Goal: Task Accomplishment & Management: Use online tool/utility

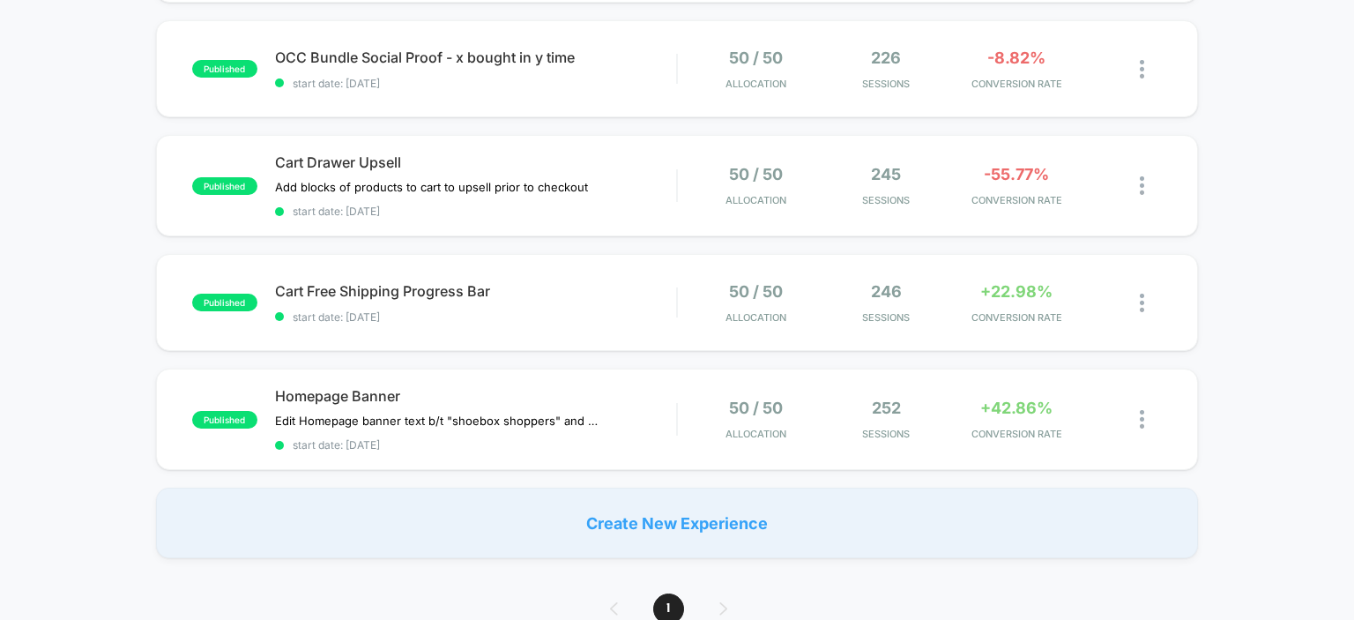
scroll to position [288, 0]
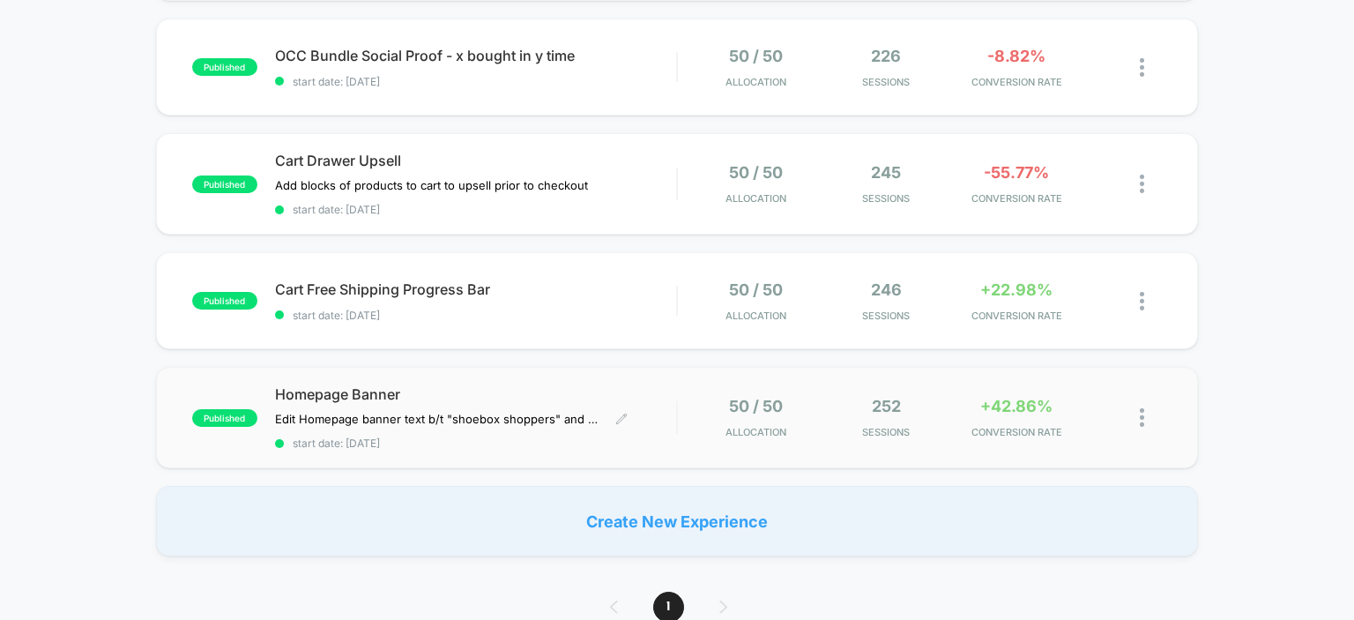
click at [324, 394] on span "Homepage Banner" at bounding box center [476, 394] width 402 height 18
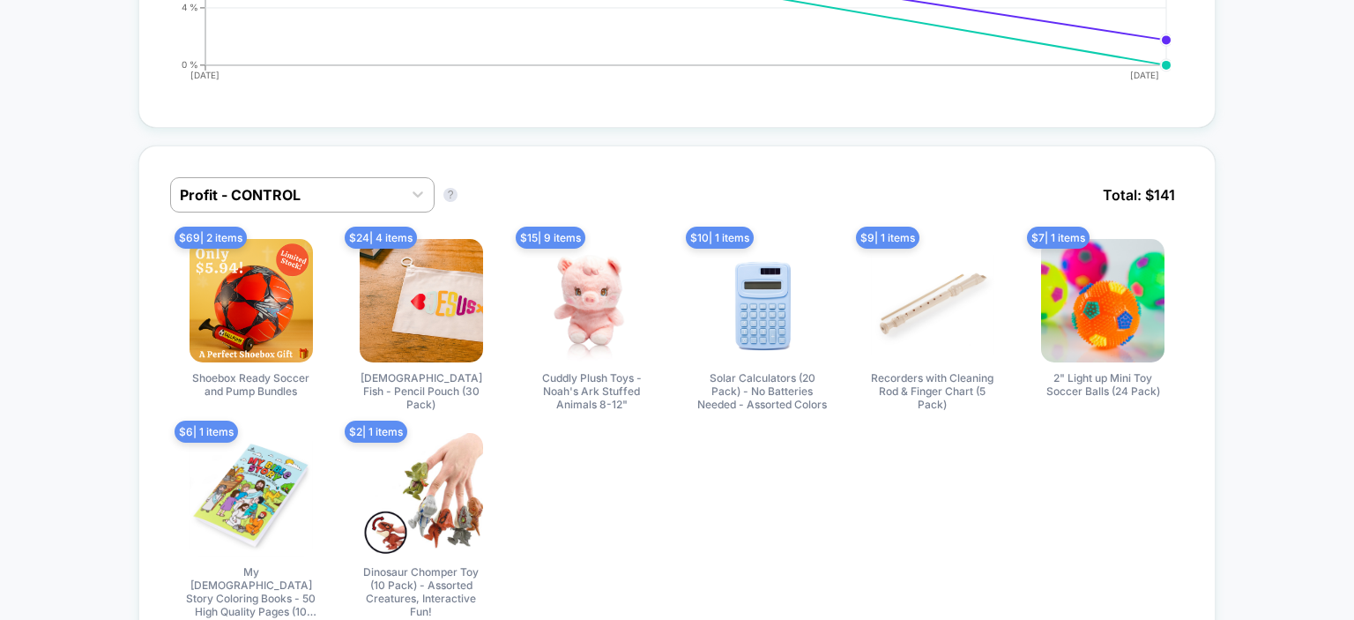
scroll to position [1080, 0]
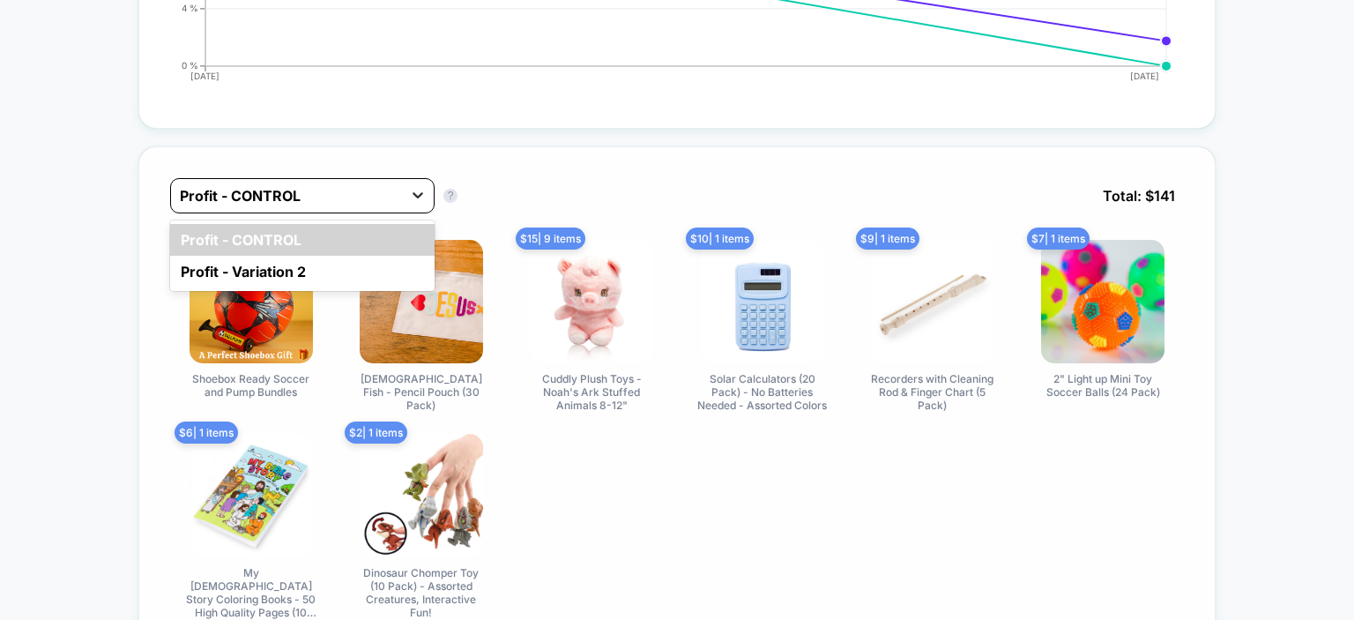
click at [408, 194] on div at bounding box center [418, 195] width 32 height 32
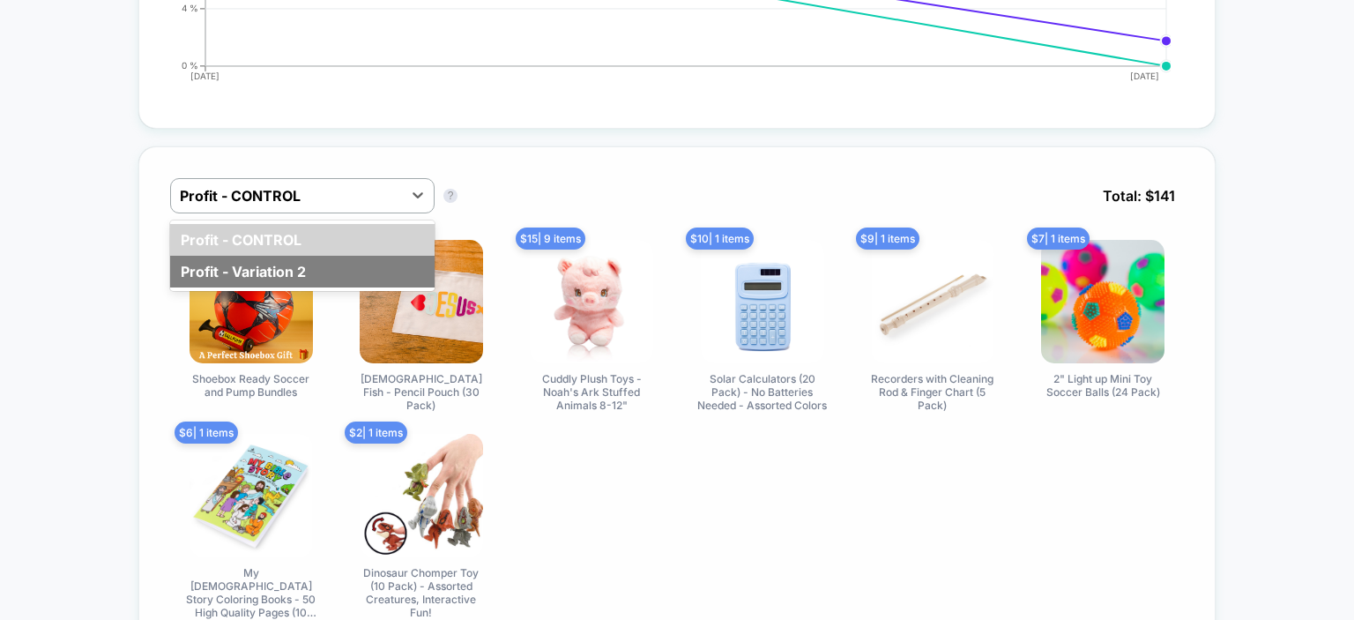
click at [333, 274] on div "Profit - Variation 2" at bounding box center [302, 272] width 264 height 32
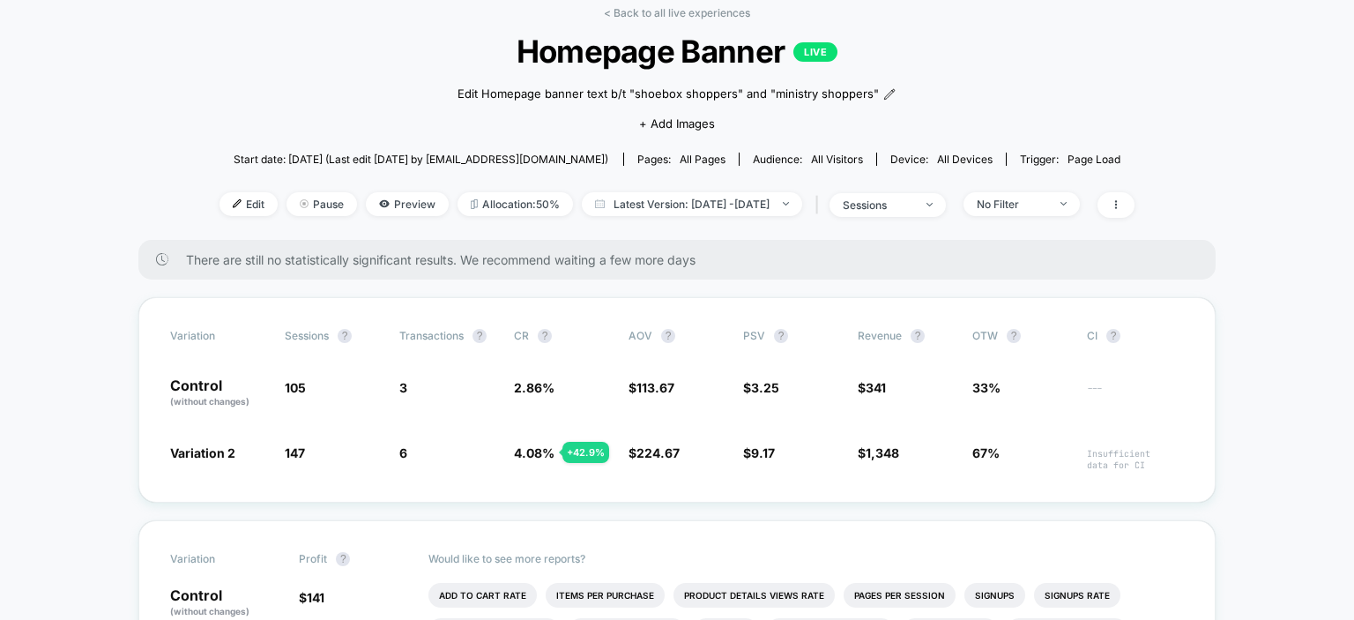
scroll to position [87, 0]
click at [395, 208] on span "Preview" at bounding box center [407, 202] width 83 height 24
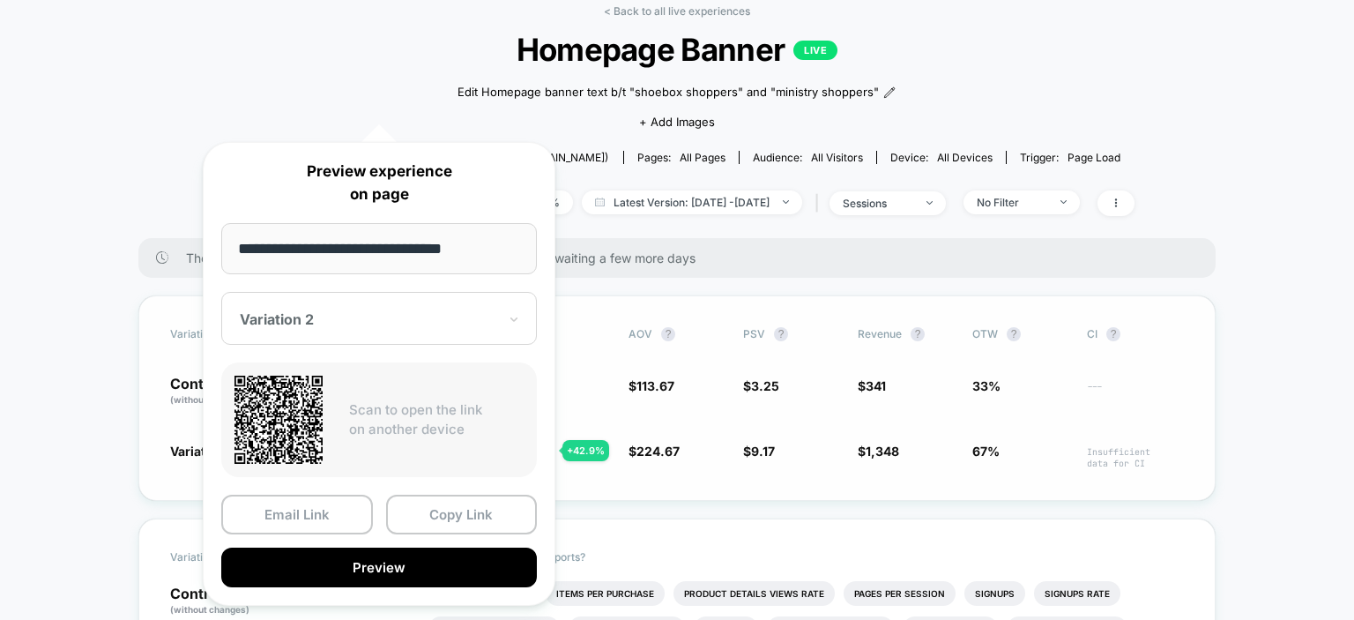
scroll to position [322, 0]
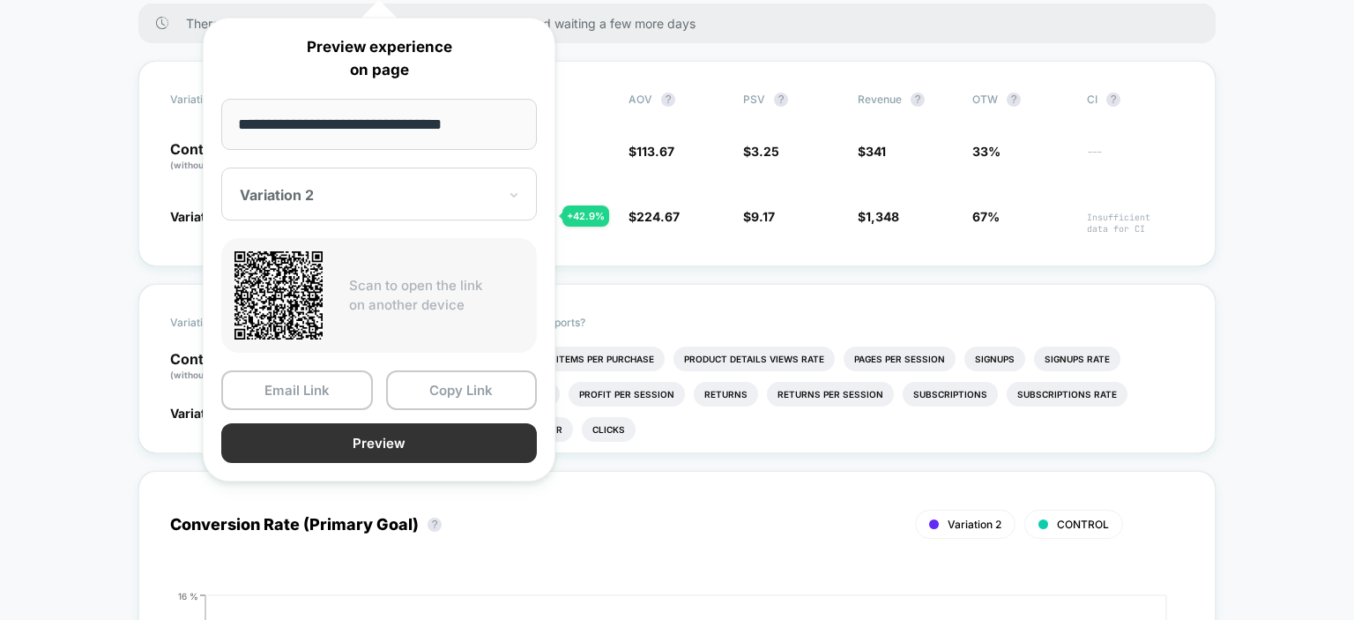
click at [455, 449] on button "Preview" at bounding box center [379, 443] width 316 height 40
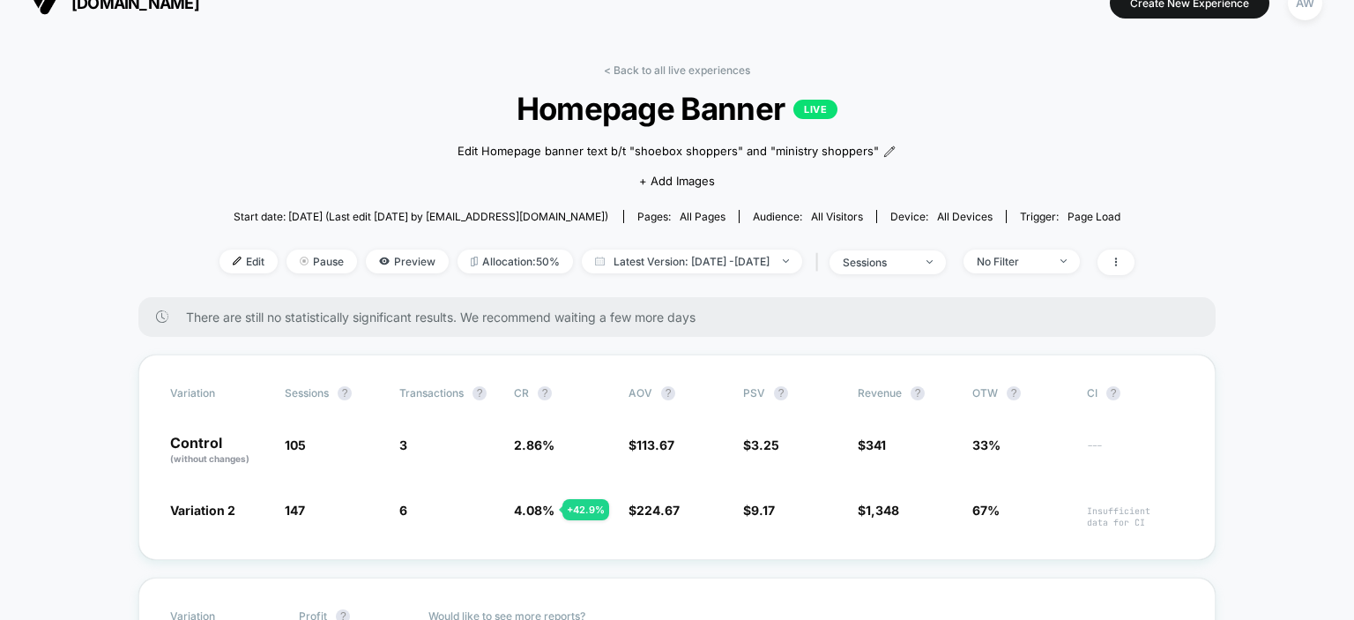
scroll to position [28, 0]
click at [394, 264] on span "Preview" at bounding box center [407, 261] width 83 height 24
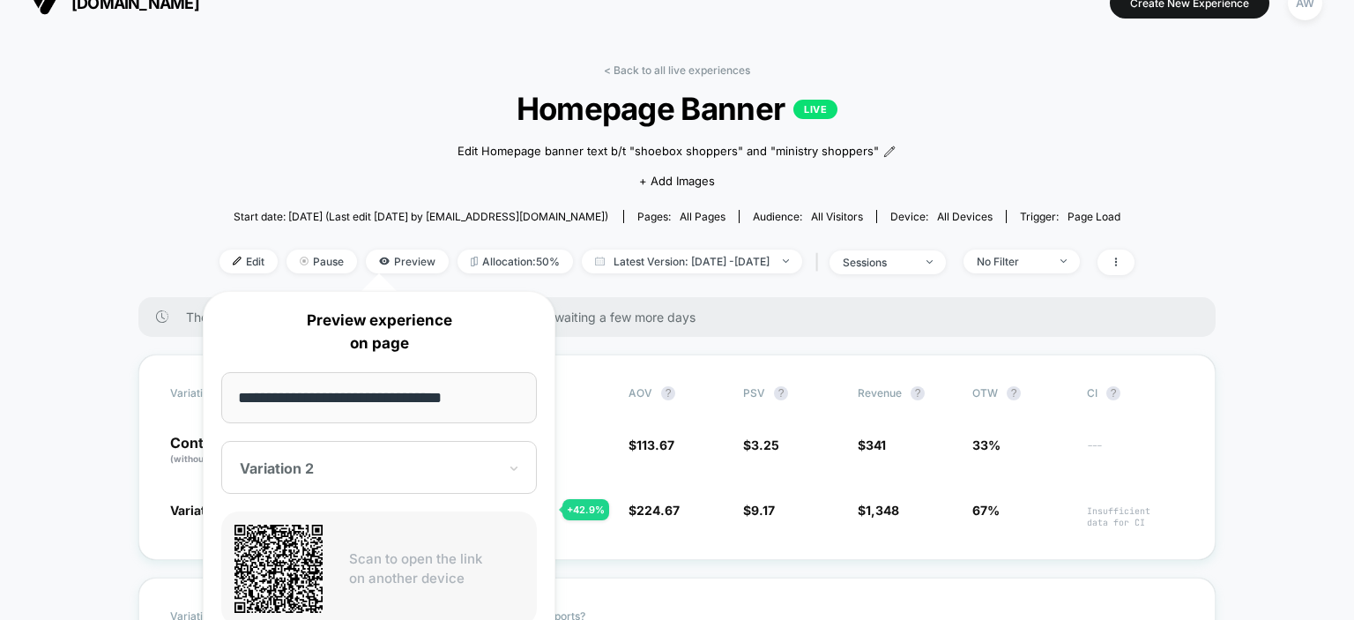
click at [342, 469] on div at bounding box center [368, 468] width 257 height 18
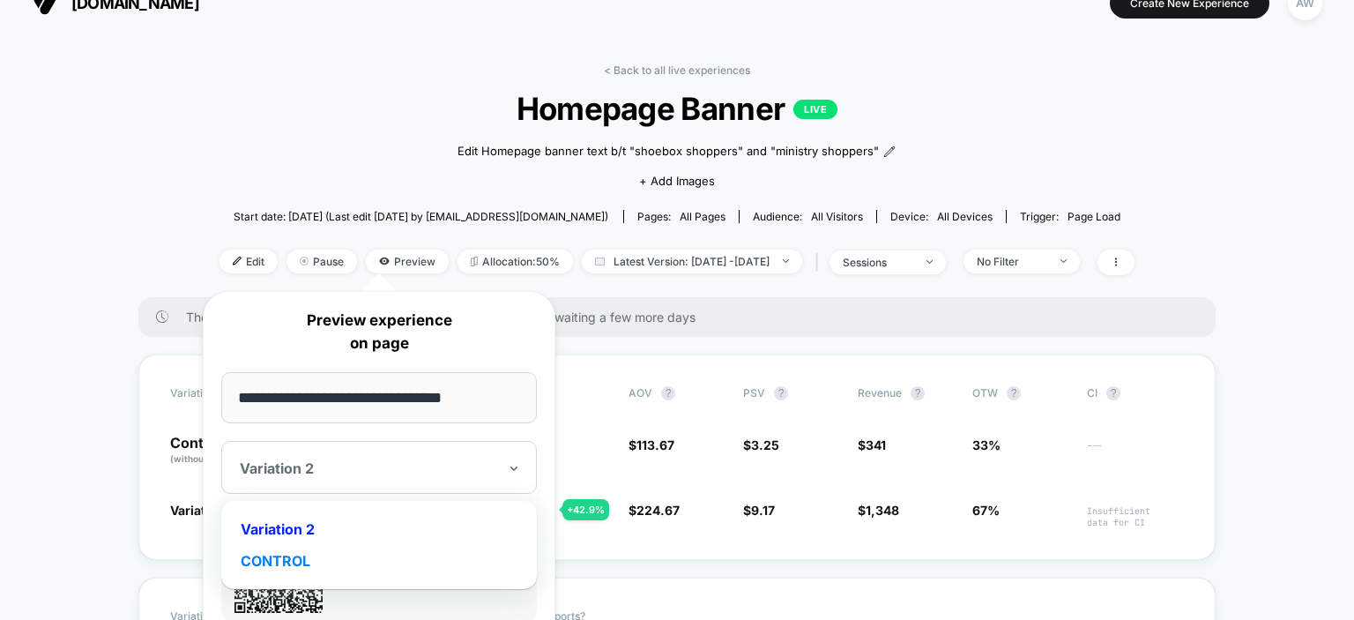
click at [328, 562] on div "CONTROL" at bounding box center [379, 561] width 298 height 32
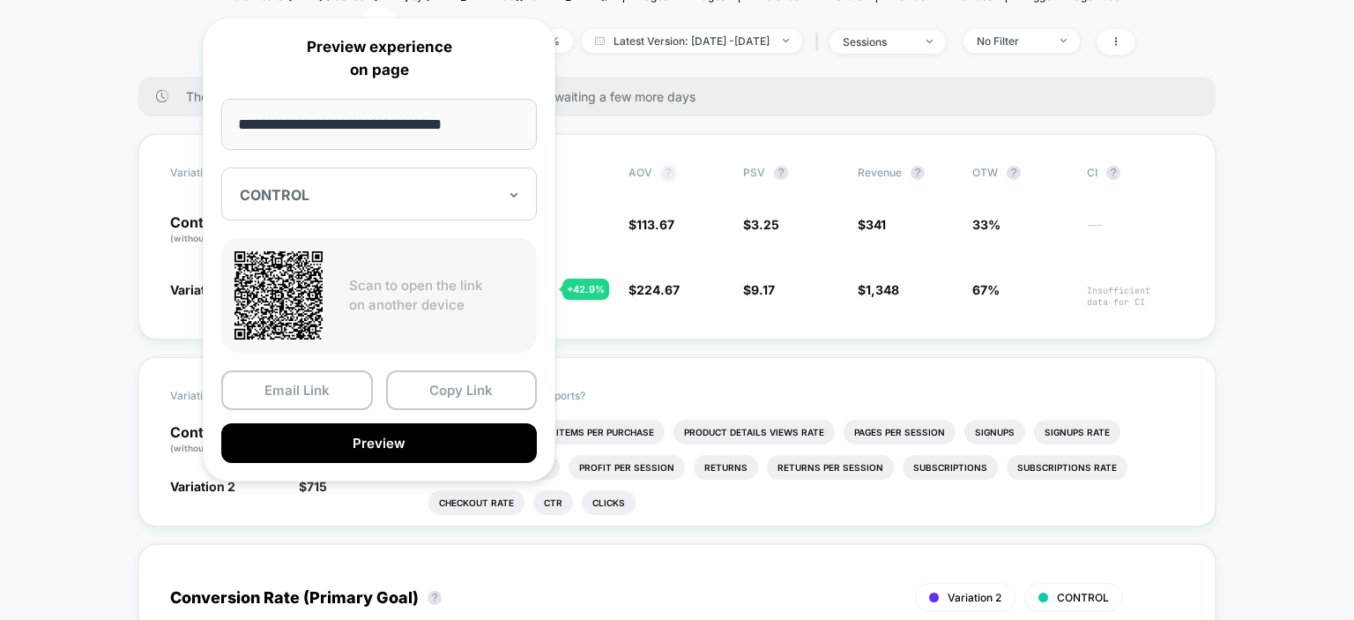
scroll to position [327, 0]
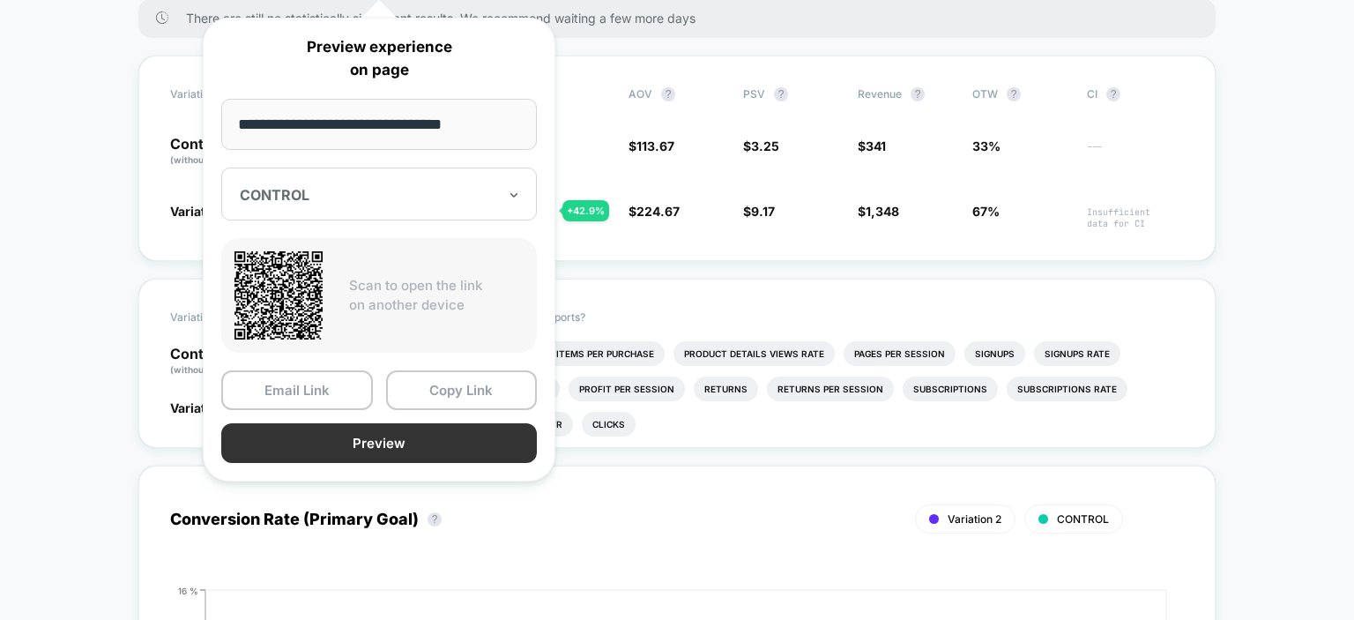
click at [438, 453] on button "Preview" at bounding box center [379, 443] width 316 height 40
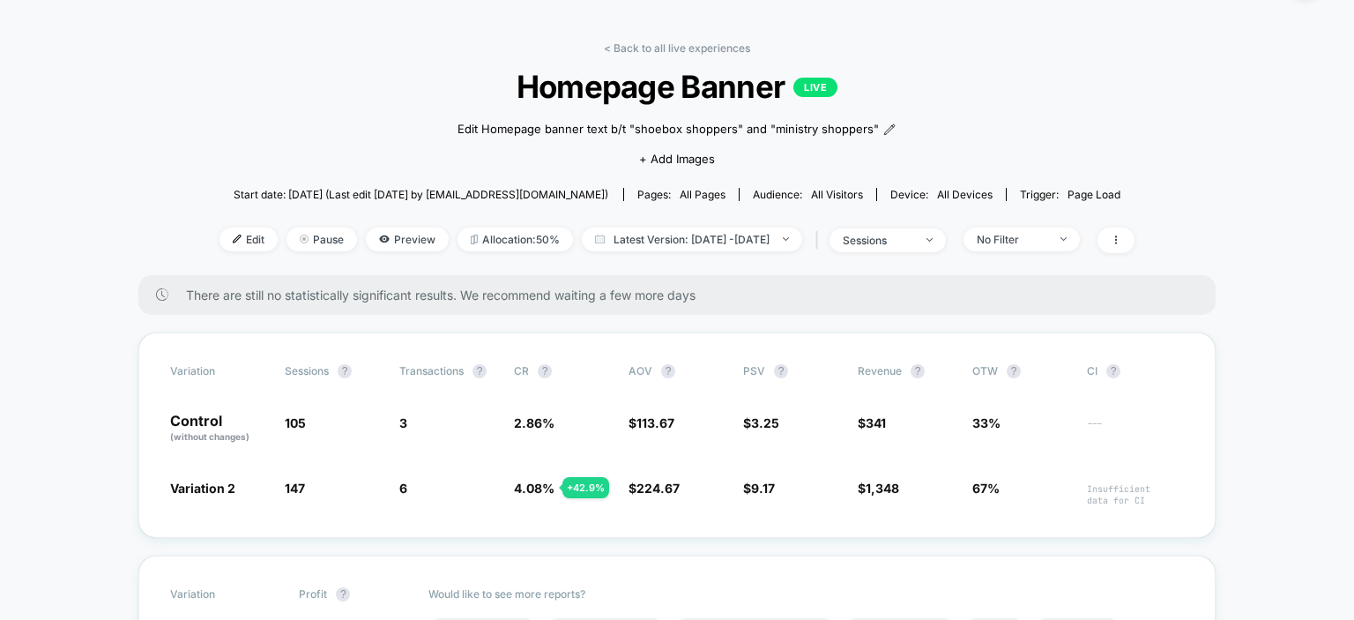
scroll to position [0, 0]
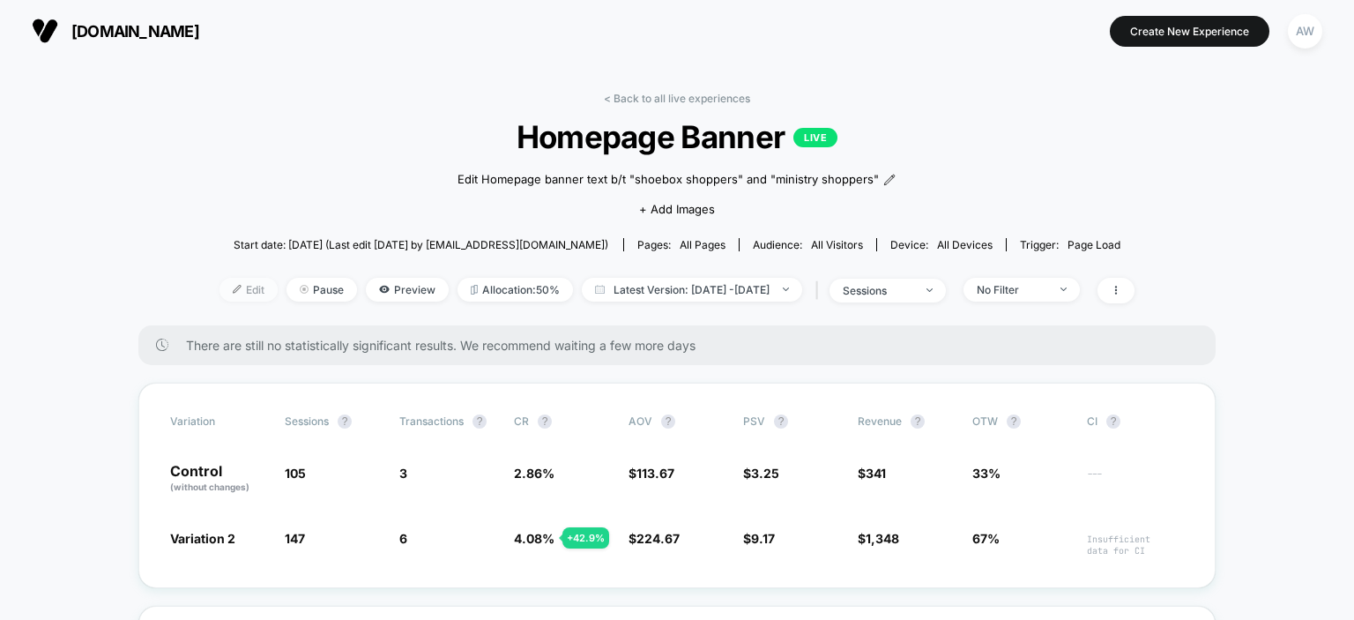
click at [220, 287] on span "Edit" at bounding box center [249, 290] width 58 height 24
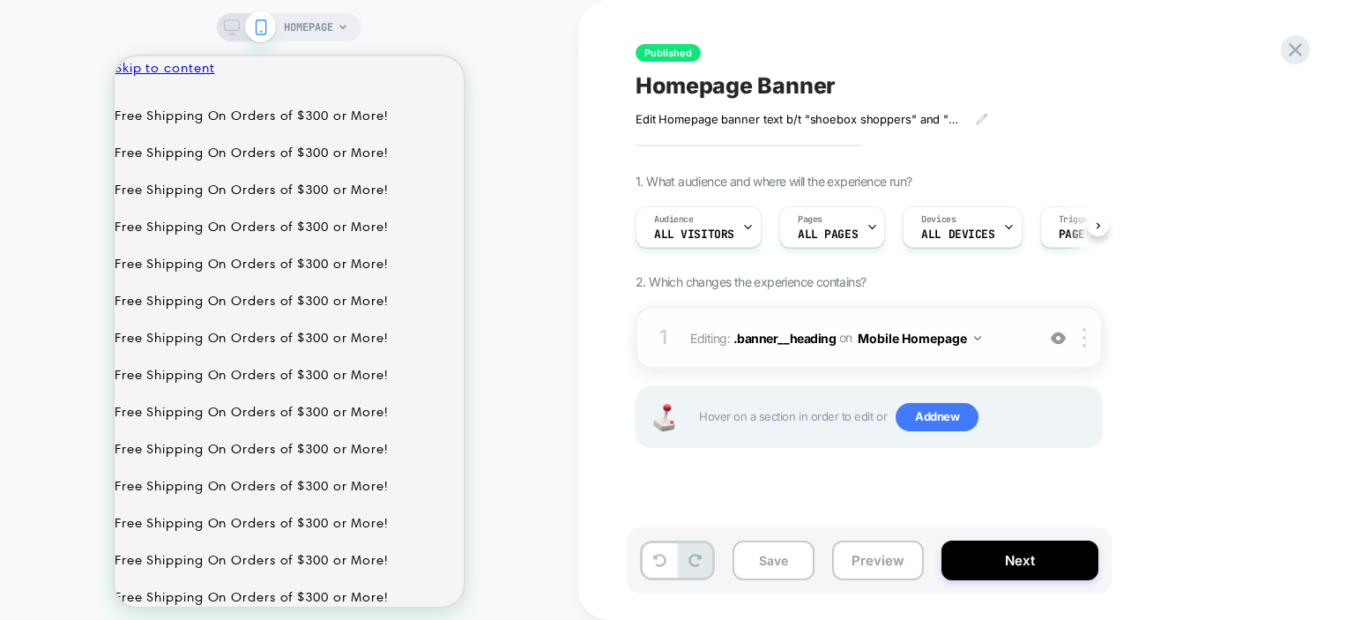
click at [972, 341] on button "Mobile Homepage" at bounding box center [919, 338] width 123 height 26
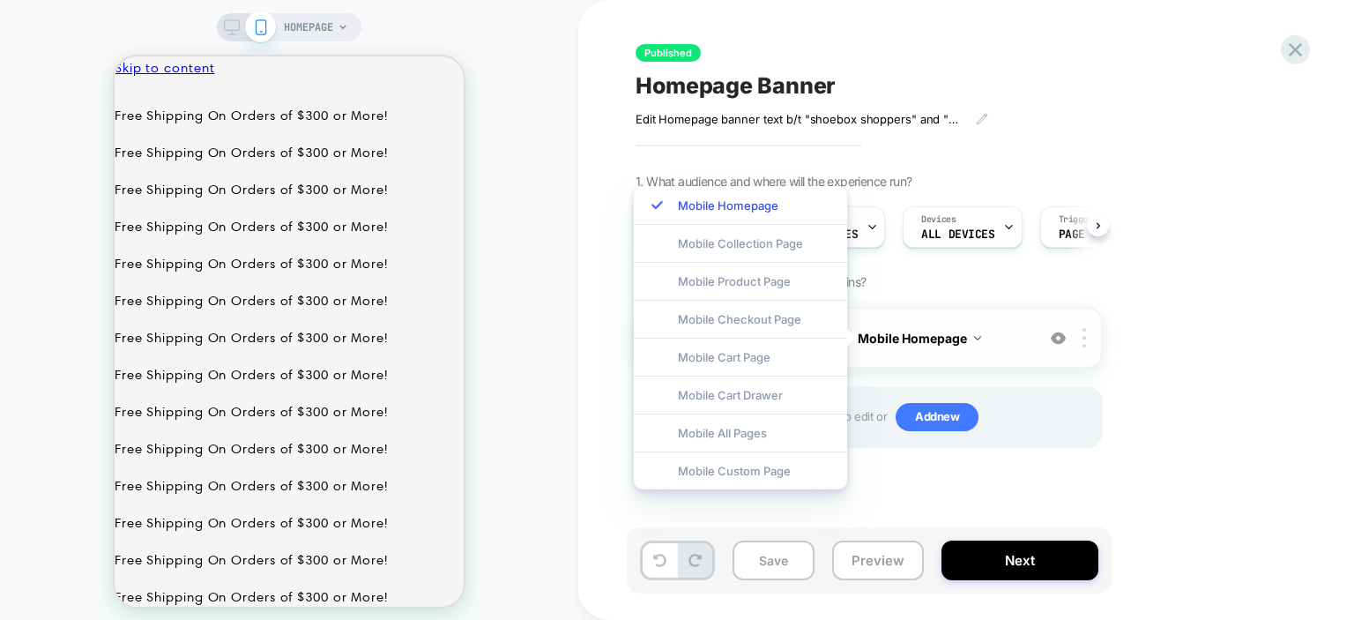
click at [1054, 335] on img at bounding box center [1058, 338] width 15 height 15
click at [1056, 338] on img at bounding box center [1058, 338] width 15 height 15
click at [1160, 364] on div "1. What audience and where will the experience run? Audience All Visitors Pages…" at bounding box center [958, 333] width 644 height 318
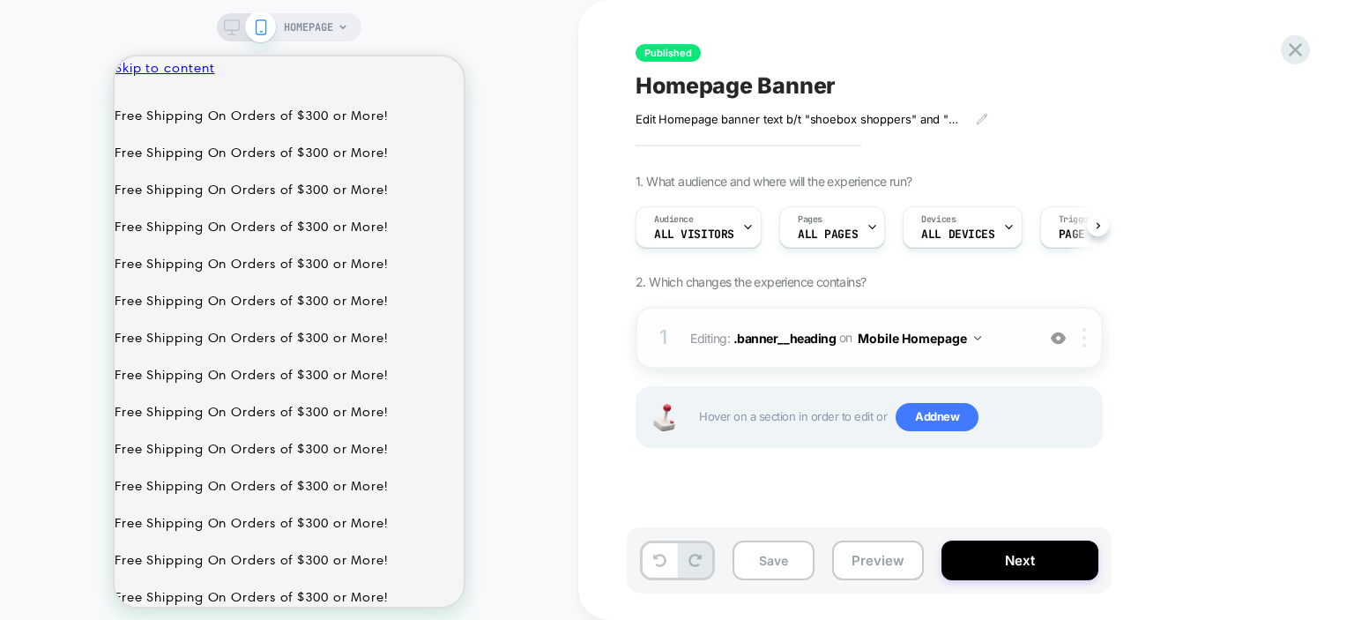
click at [1079, 336] on div at bounding box center [1087, 337] width 29 height 19
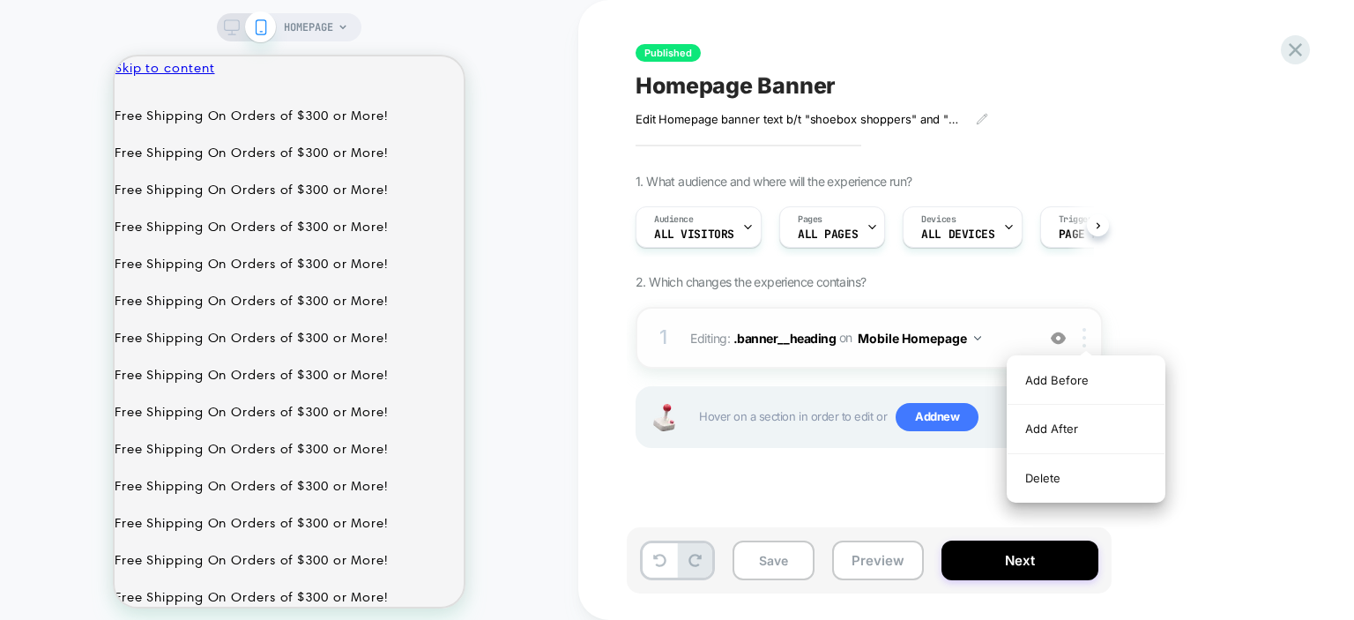
click at [1079, 339] on div at bounding box center [1087, 337] width 29 height 19
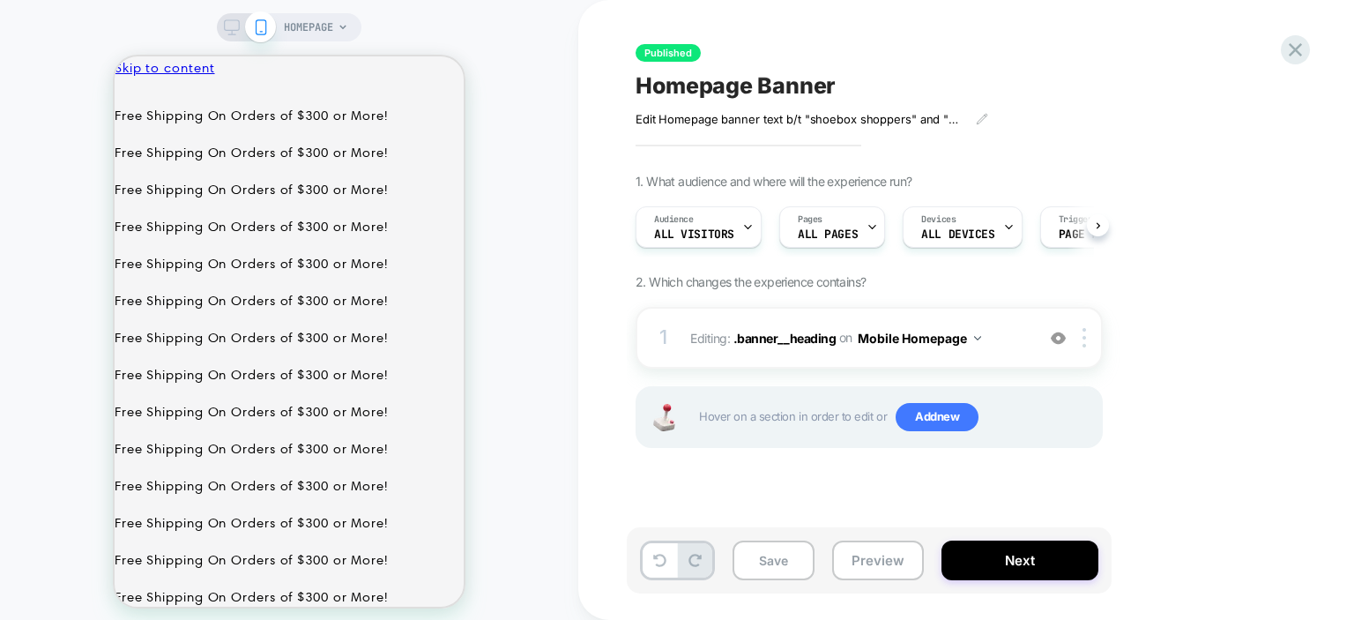
click at [1166, 304] on div "1. What audience and where will the experience run? Audience All Visitors Pages…" at bounding box center [958, 333] width 644 height 318
click at [964, 552] on button "Next" at bounding box center [1020, 560] width 157 height 40
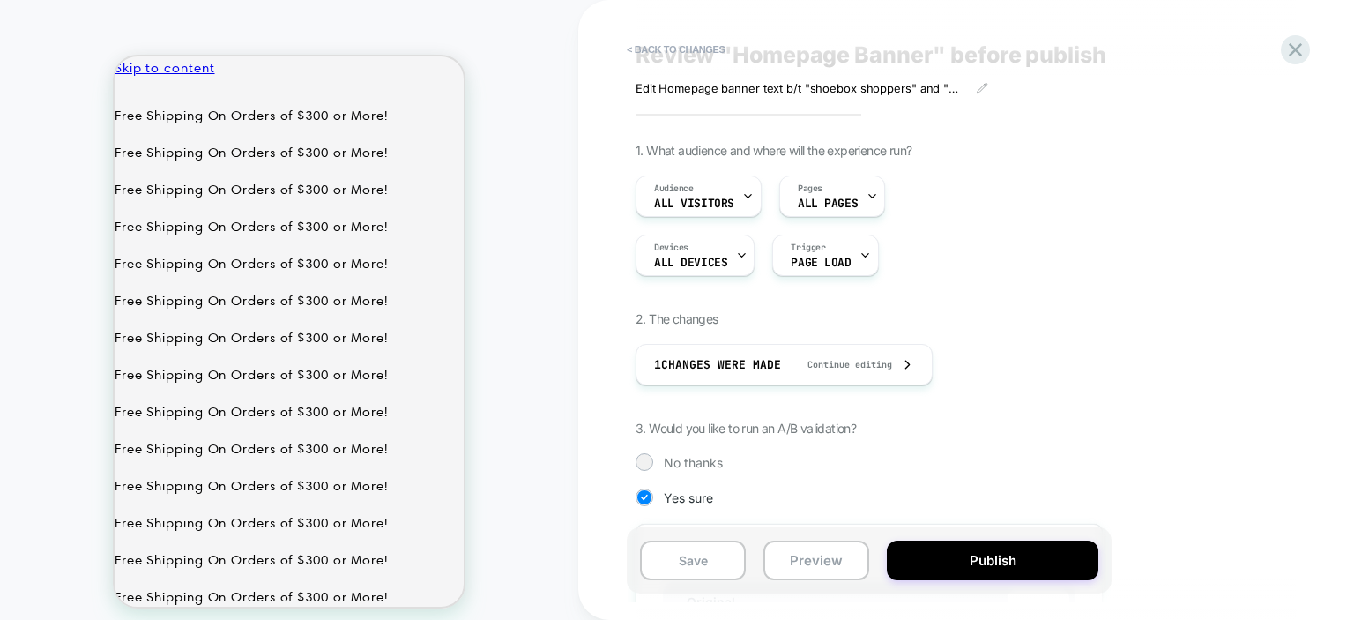
scroll to position [85, 0]
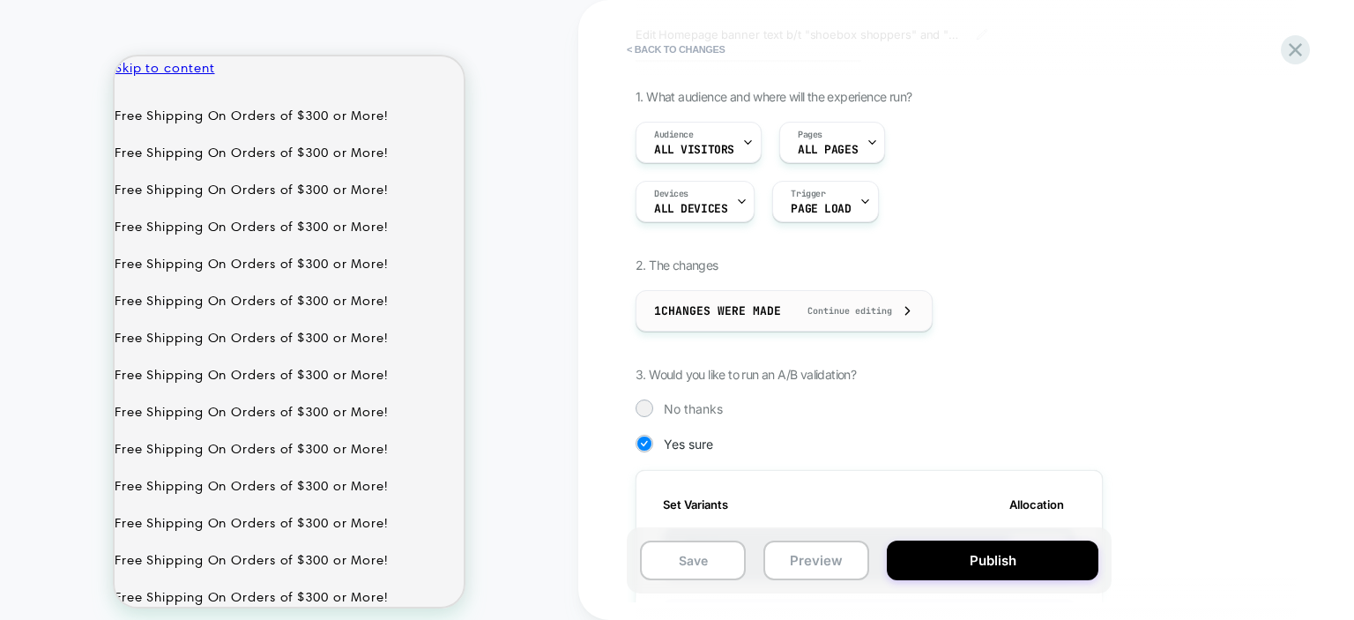
click at [869, 306] on span "Continue editing" at bounding box center [841, 310] width 102 height 11
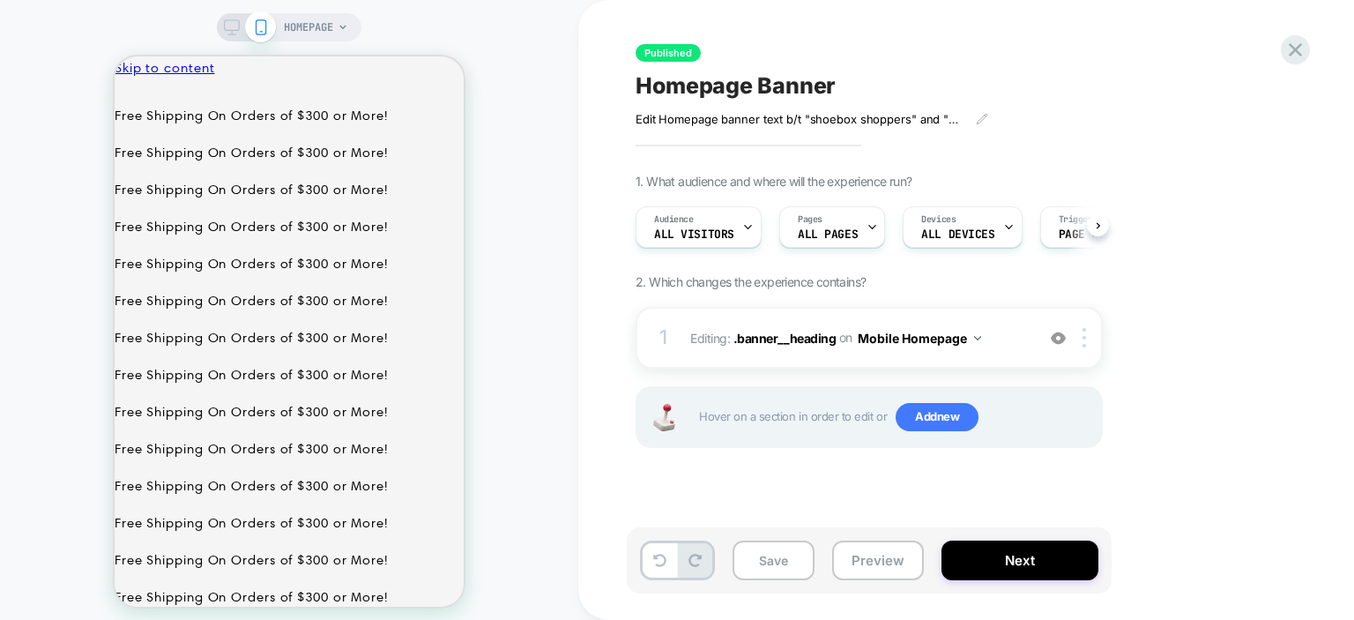
scroll to position [0, 0]
click at [916, 344] on button "Mobile Homepage" at bounding box center [919, 338] width 123 height 26
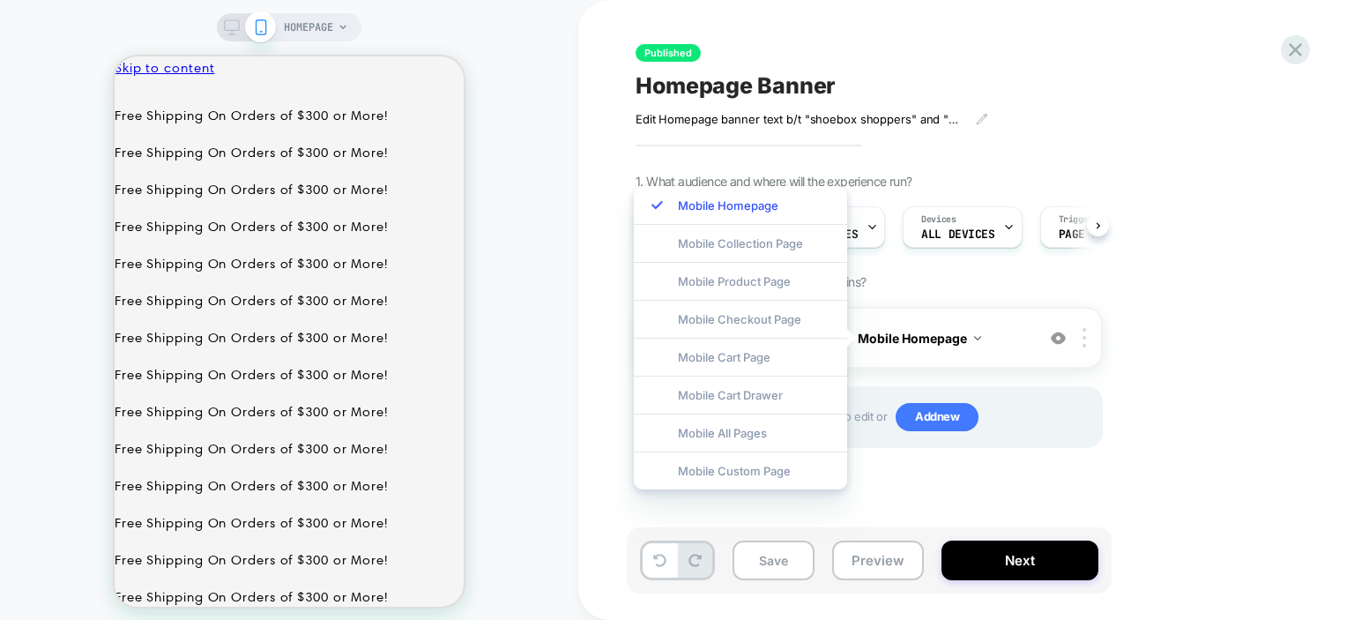
click at [916, 344] on button "Mobile Homepage" at bounding box center [919, 338] width 123 height 26
click at [1091, 343] on div at bounding box center [1087, 337] width 29 height 19
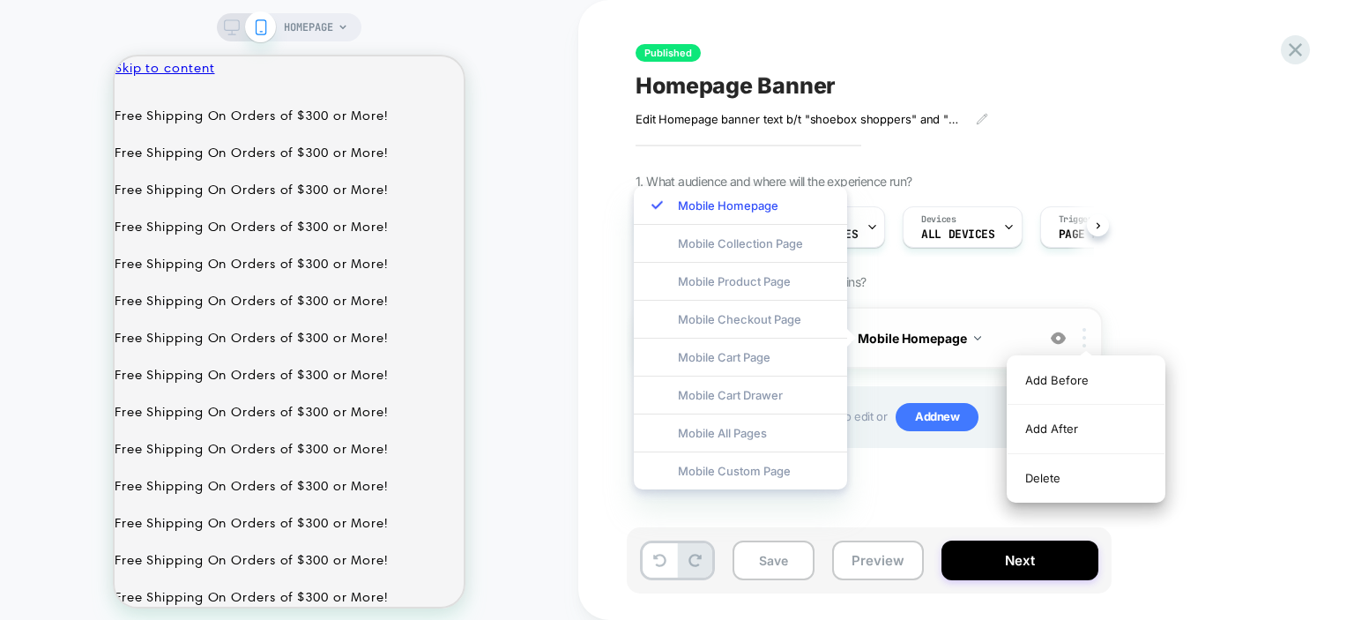
click at [1091, 343] on div at bounding box center [1087, 337] width 29 height 19
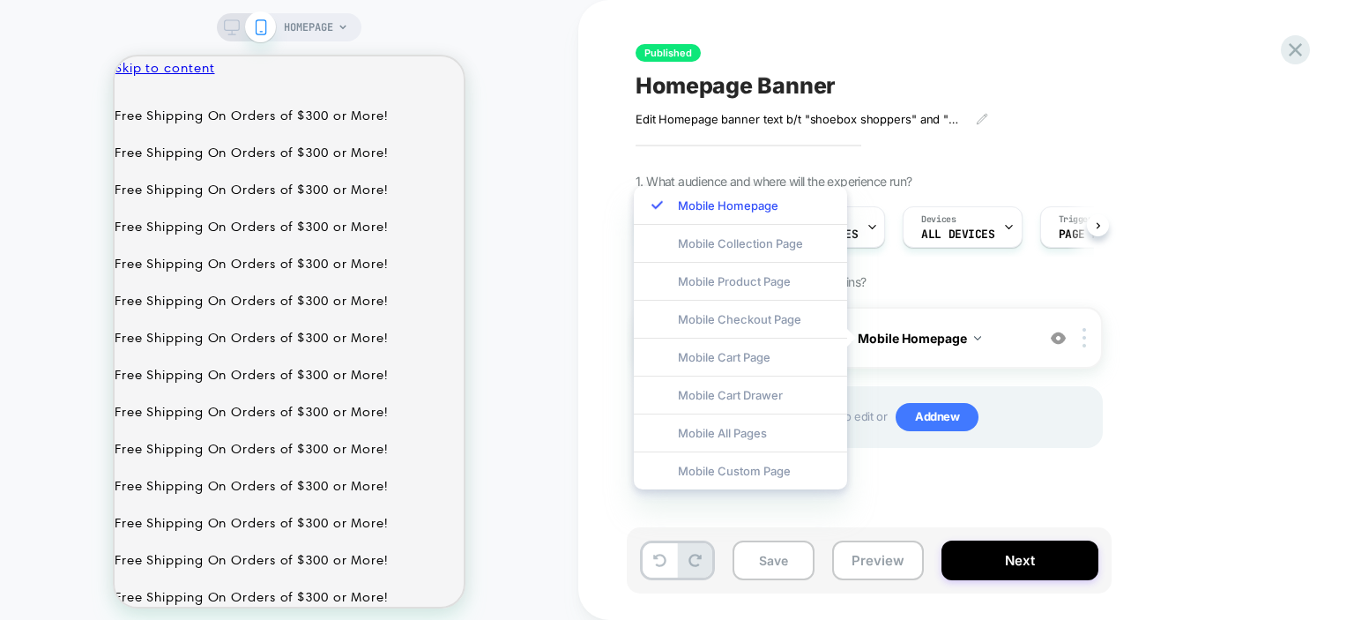
click at [1177, 277] on div "1. What audience and where will the experience run? Audience All Visitors Pages…" at bounding box center [958, 333] width 644 height 318
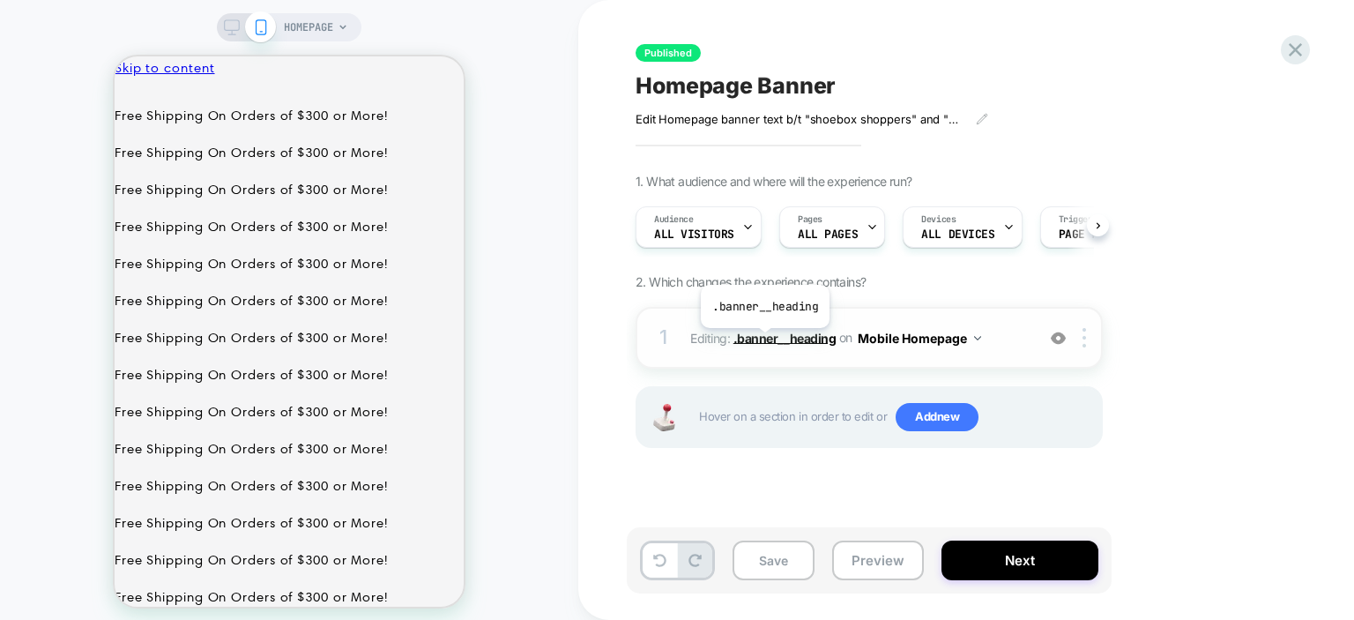
click at [763, 341] on span ".banner__heading" at bounding box center [785, 337] width 102 height 15
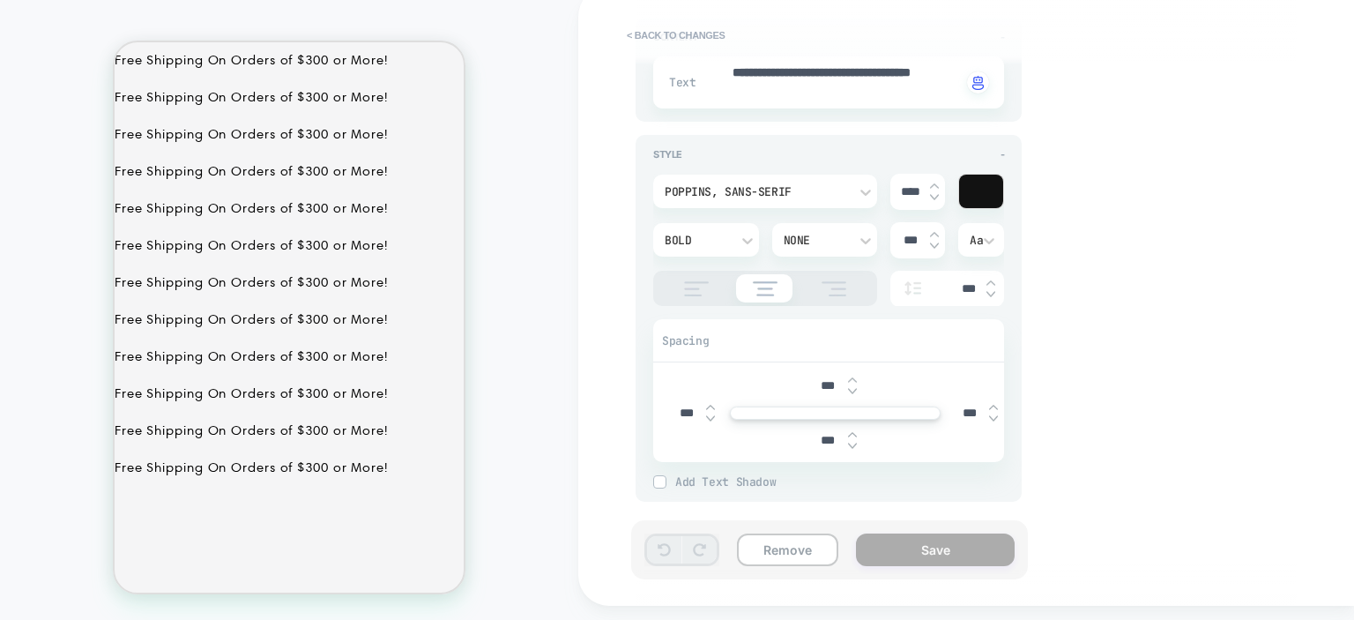
scroll to position [215, 0]
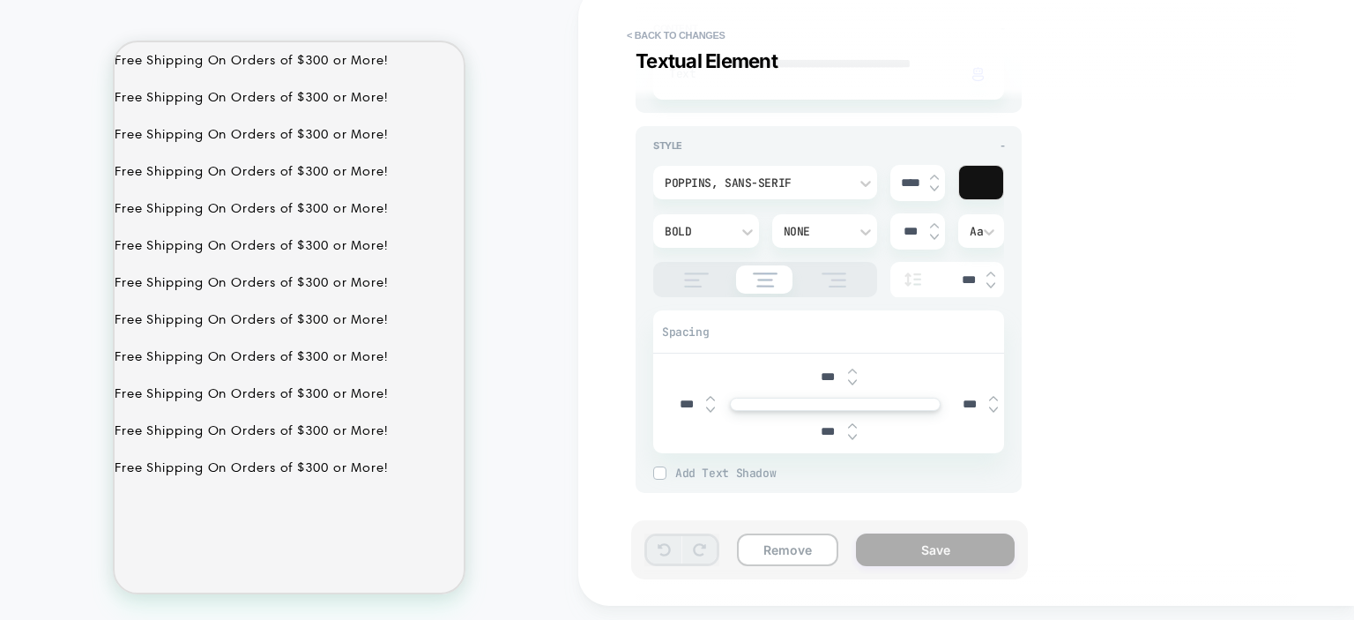
type textarea "*"
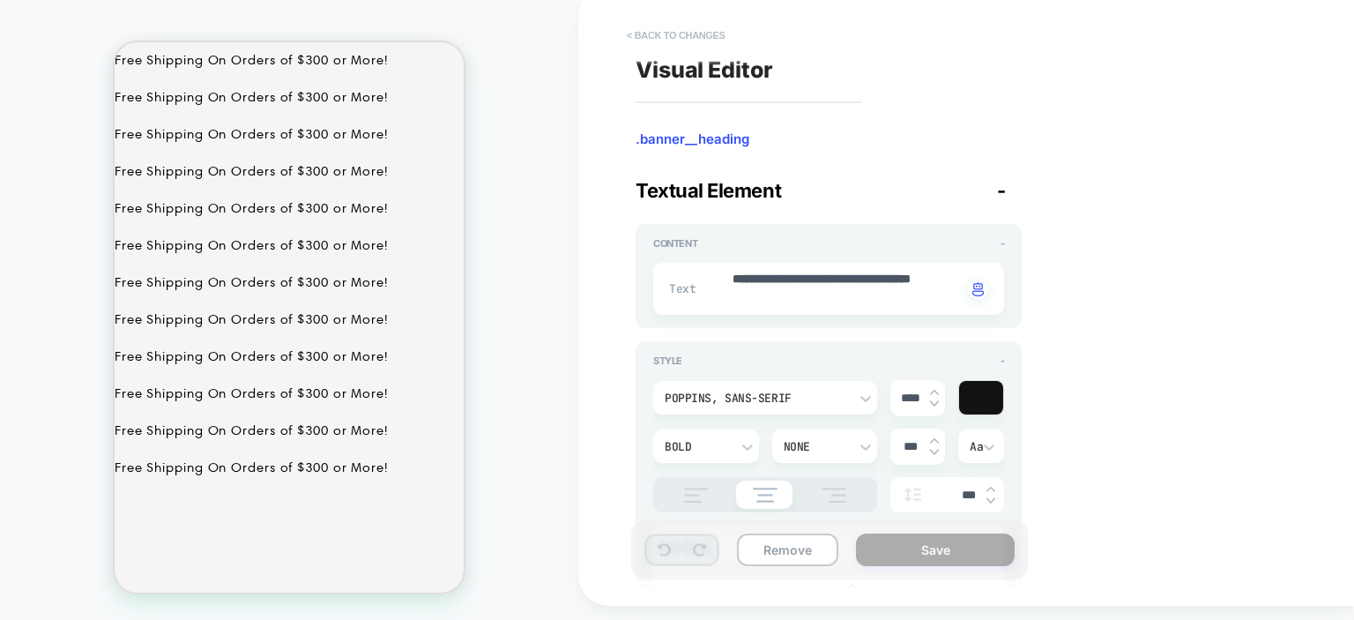
click at [656, 37] on button "< Back to changes" at bounding box center [676, 35] width 116 height 28
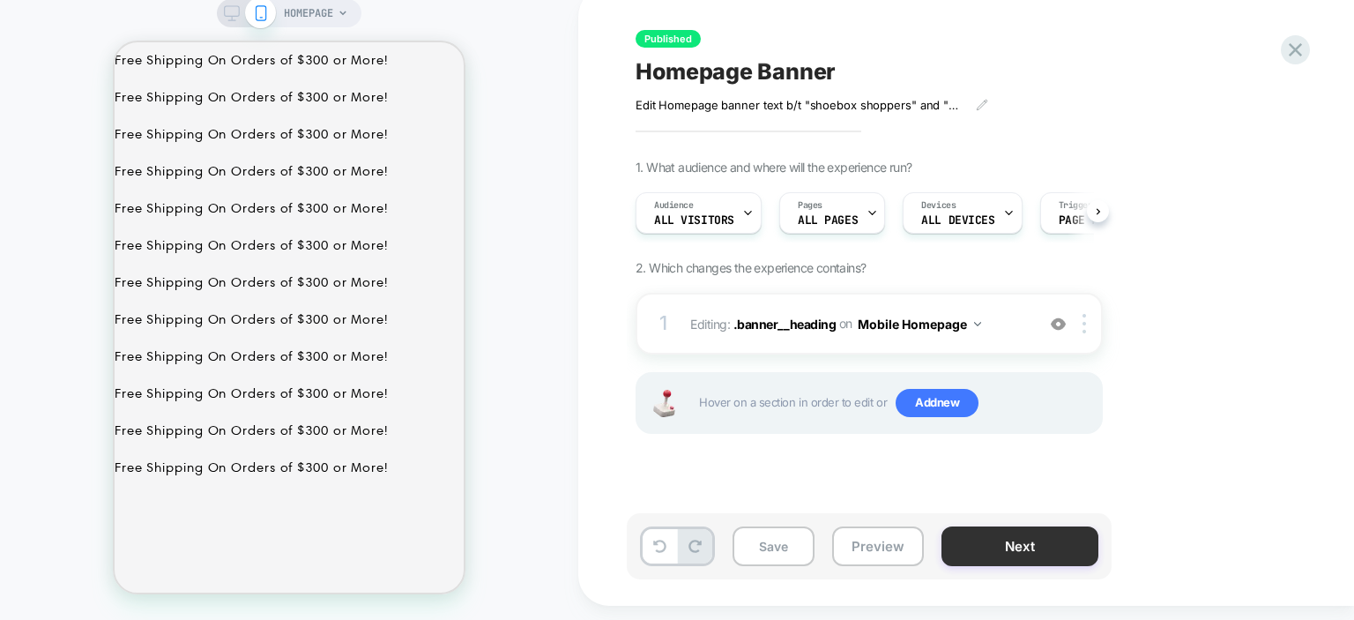
click at [997, 548] on button "Next" at bounding box center [1020, 546] width 157 height 40
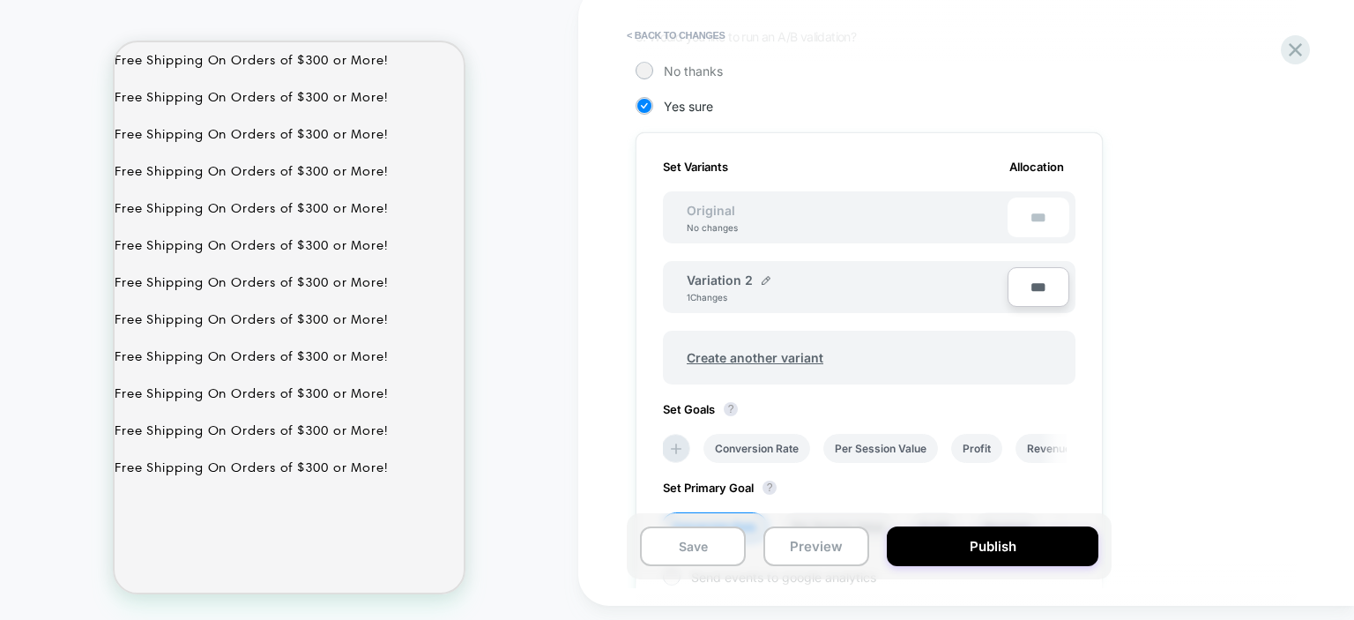
scroll to position [421, 0]
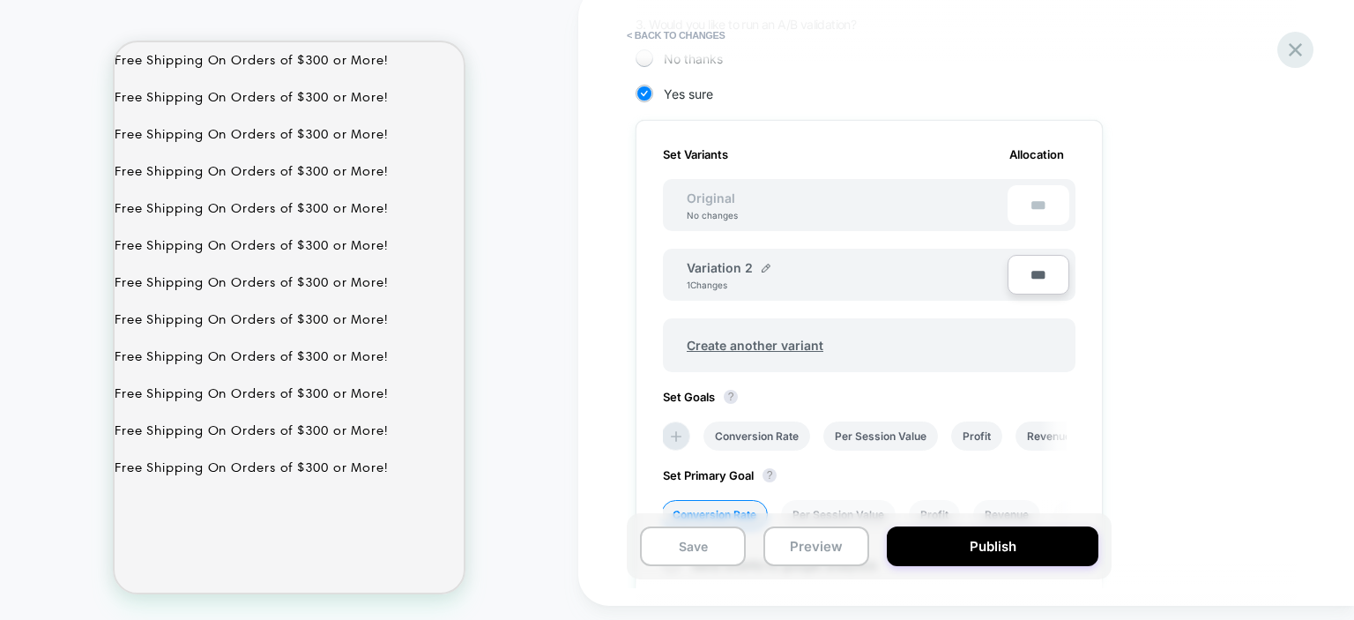
click at [1307, 47] on div at bounding box center [1295, 50] width 36 height 36
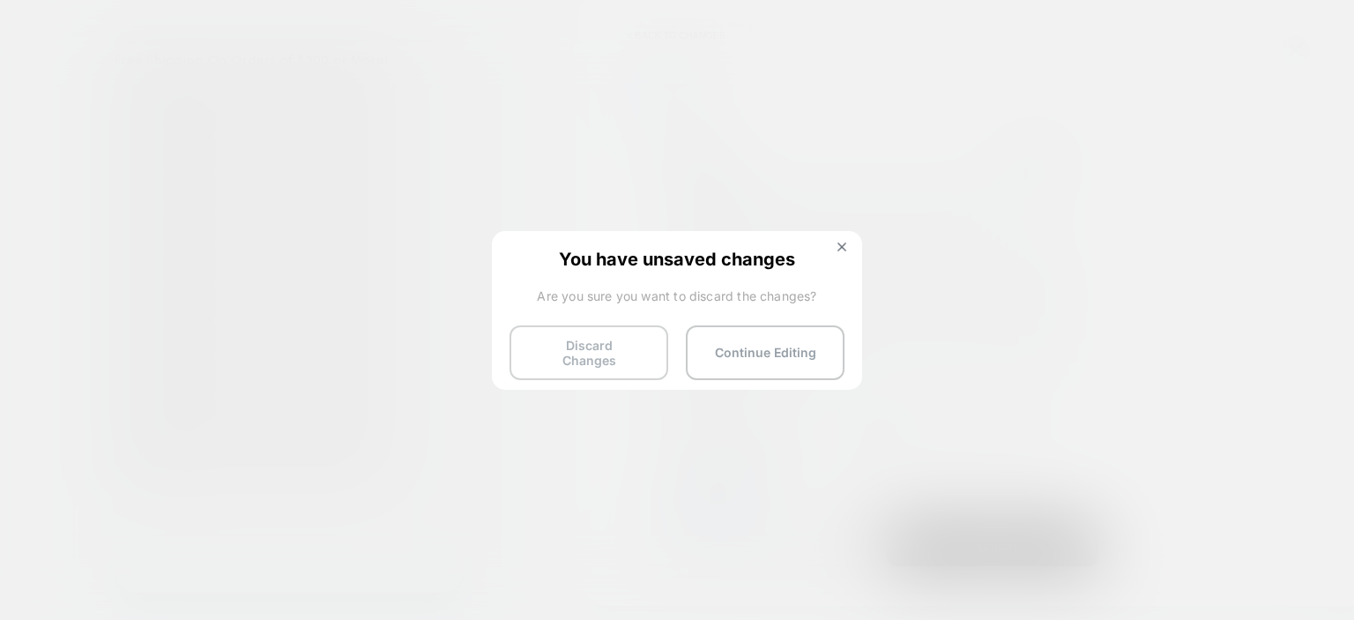
click at [639, 346] on button "Discard Changes" at bounding box center [589, 352] width 159 height 55
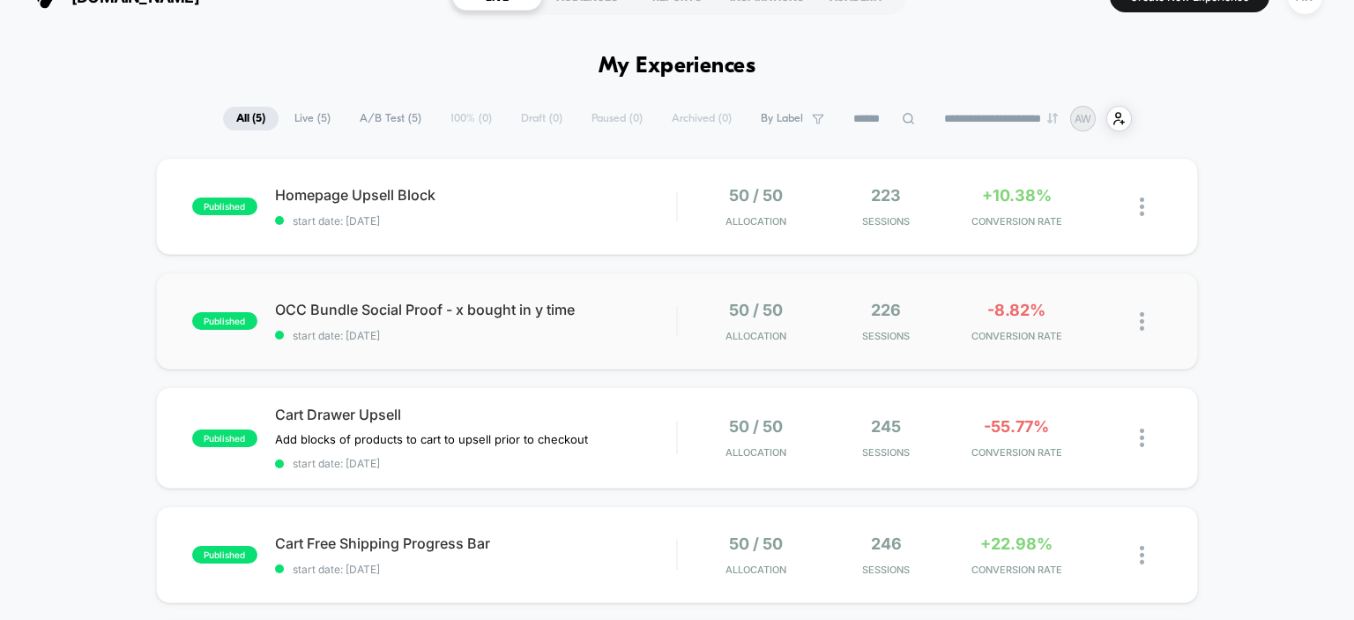
scroll to position [151, 0]
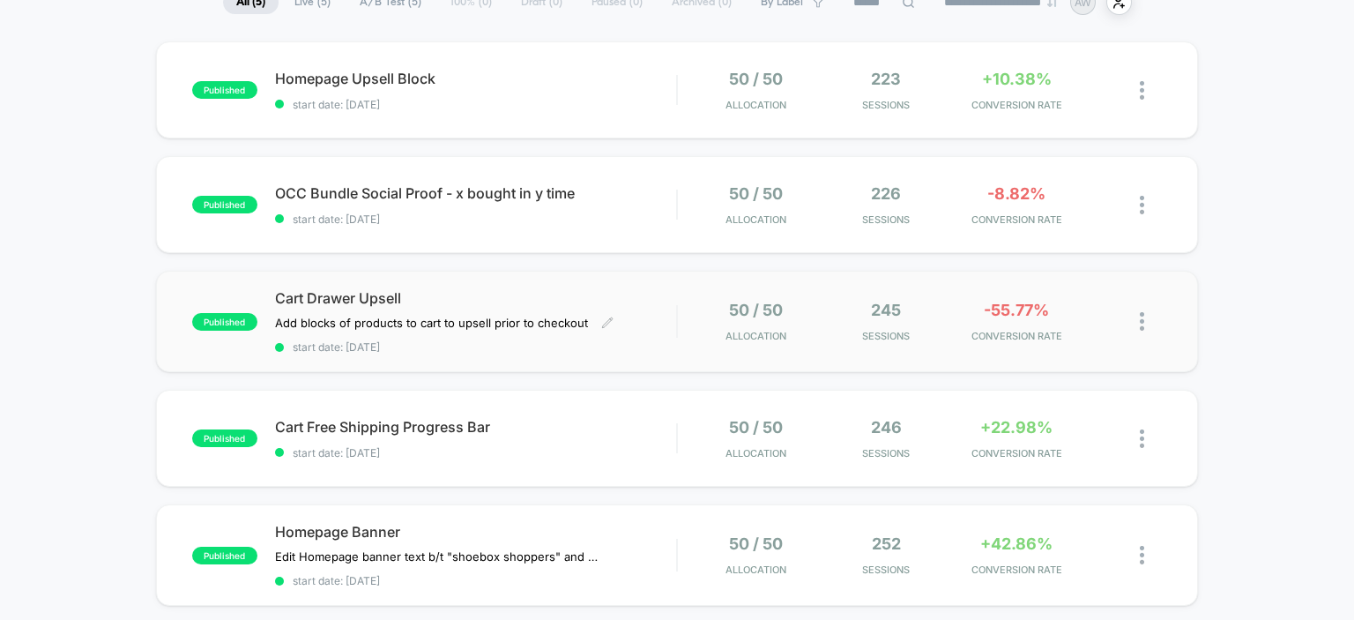
click at [413, 331] on div "Cart Drawer Upsell Add blocks of products to cart to upsell prior to checkout C…" at bounding box center [476, 321] width 402 height 64
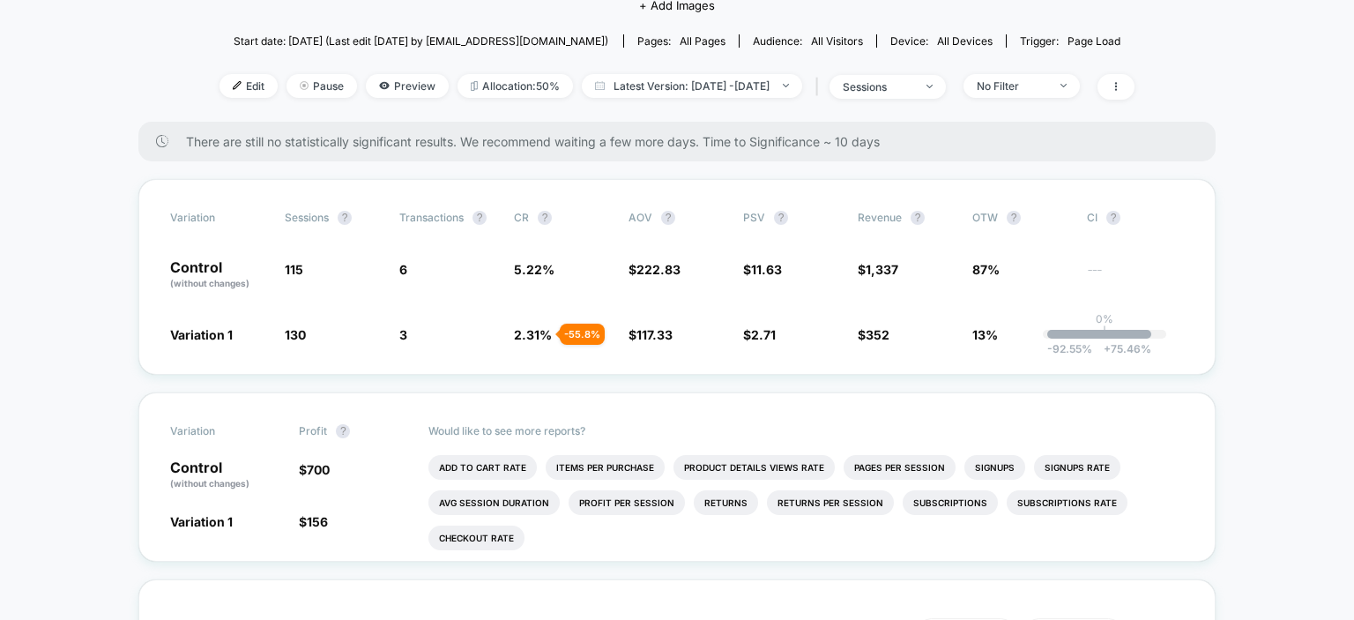
scroll to position [205, 0]
click at [1102, 334] on div "-92.55 % + 75.46 %" at bounding box center [1099, 333] width 104 height 9
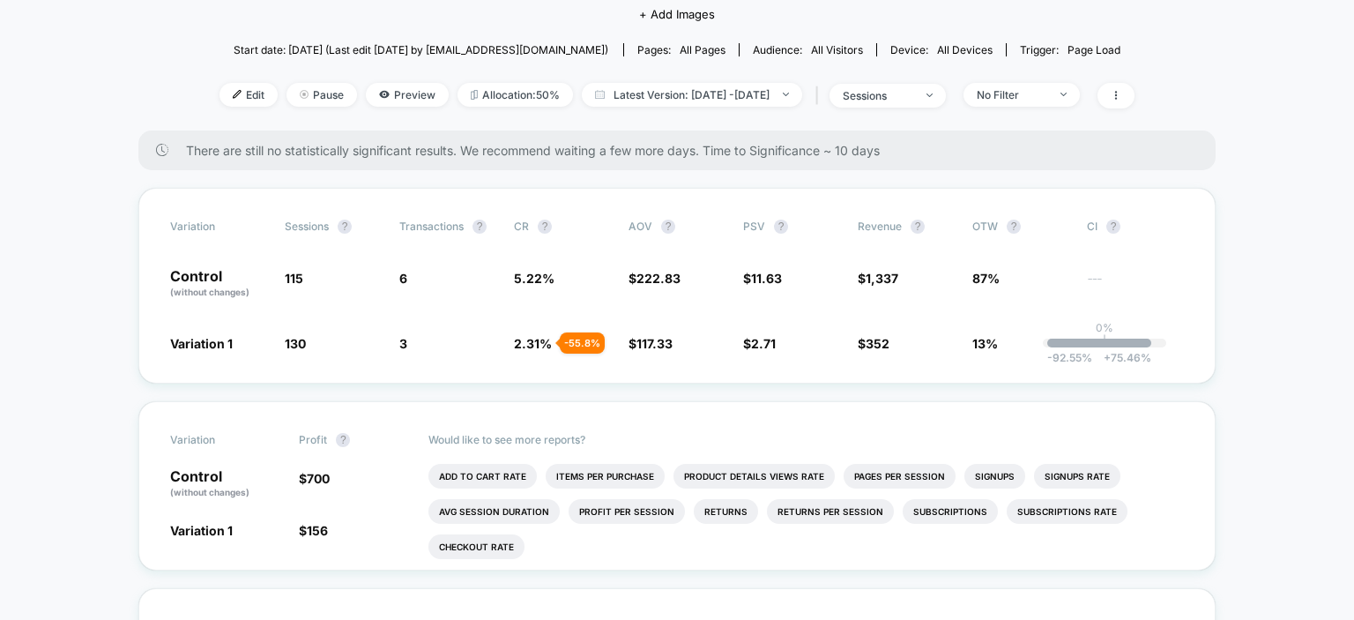
scroll to position [0, 0]
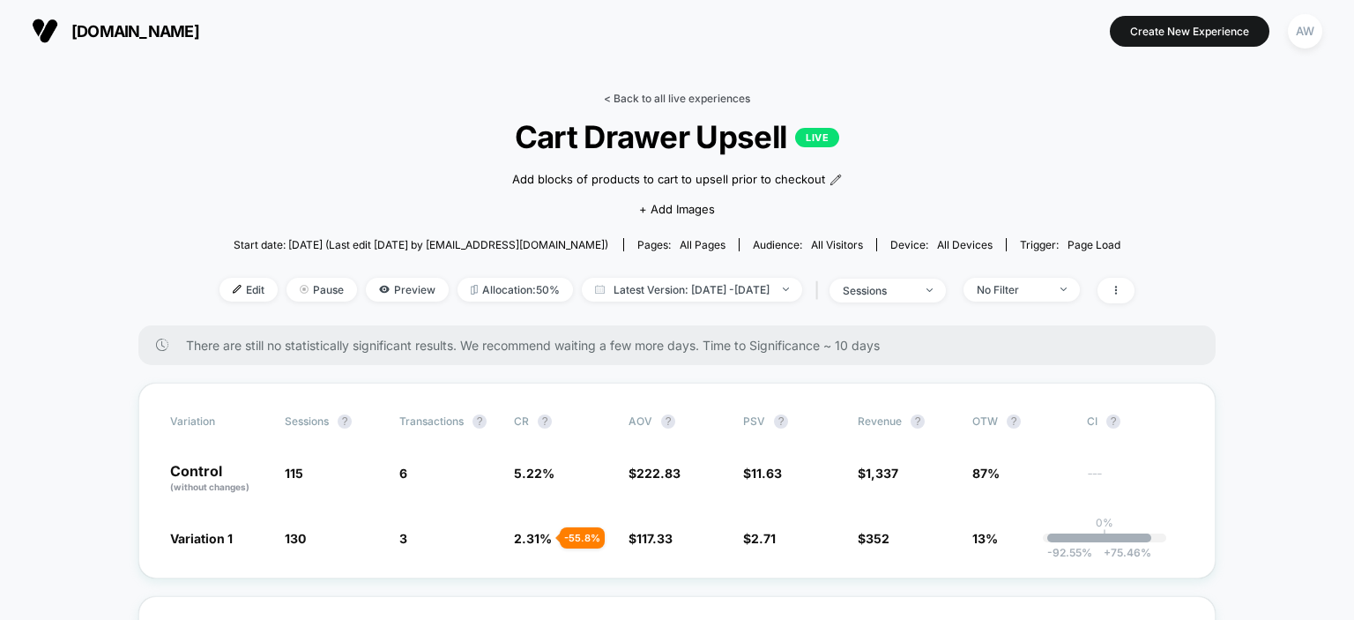
click at [647, 96] on link "< Back to all live experiences" at bounding box center [677, 98] width 146 height 13
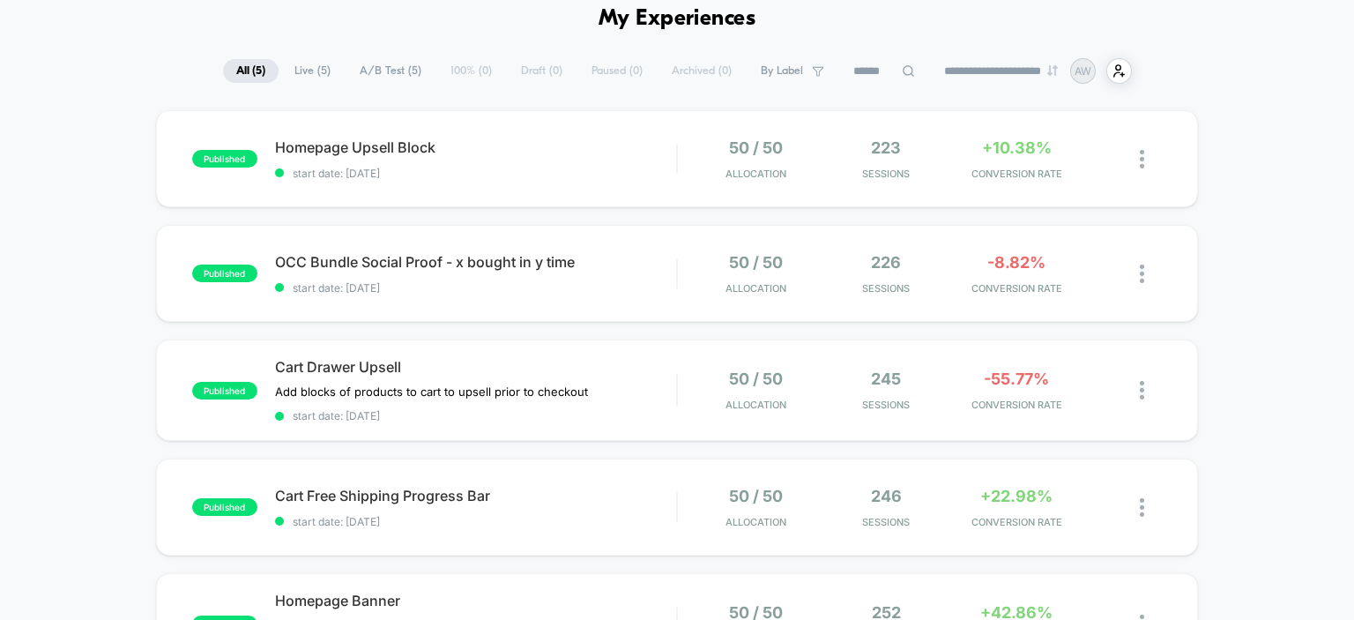
scroll to position [84, 0]
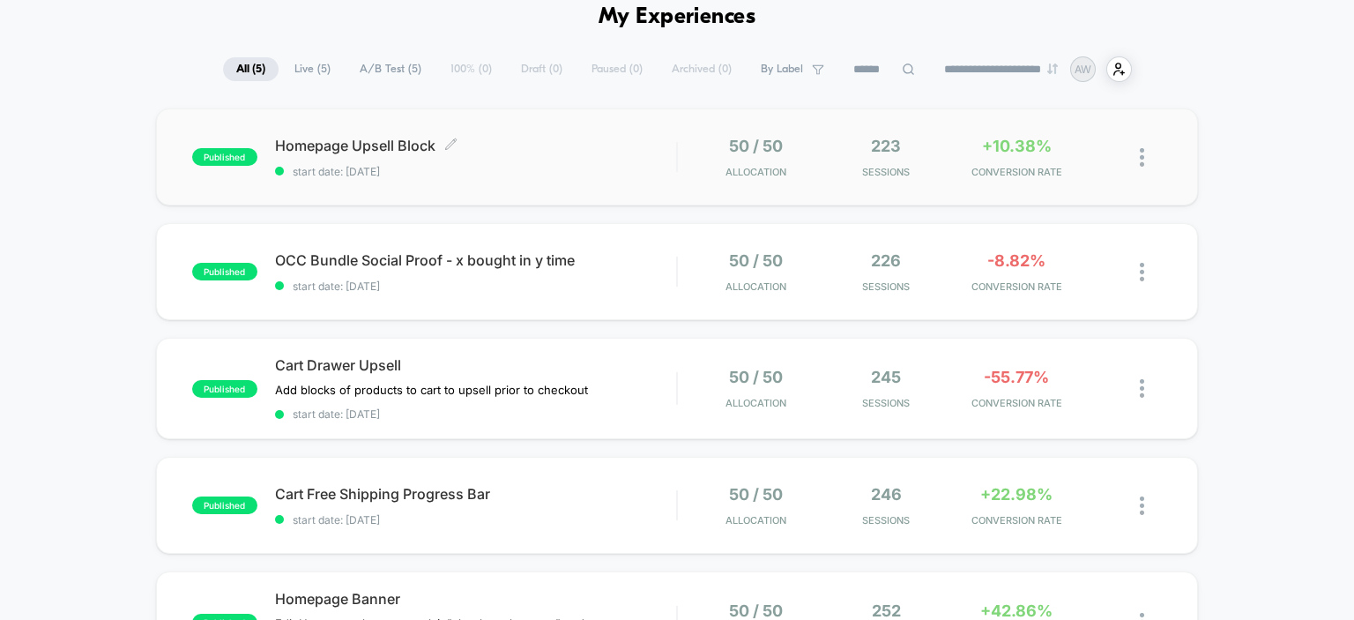
click at [365, 147] on span "Homepage Upsell Block Click to edit experience details" at bounding box center [476, 146] width 402 height 18
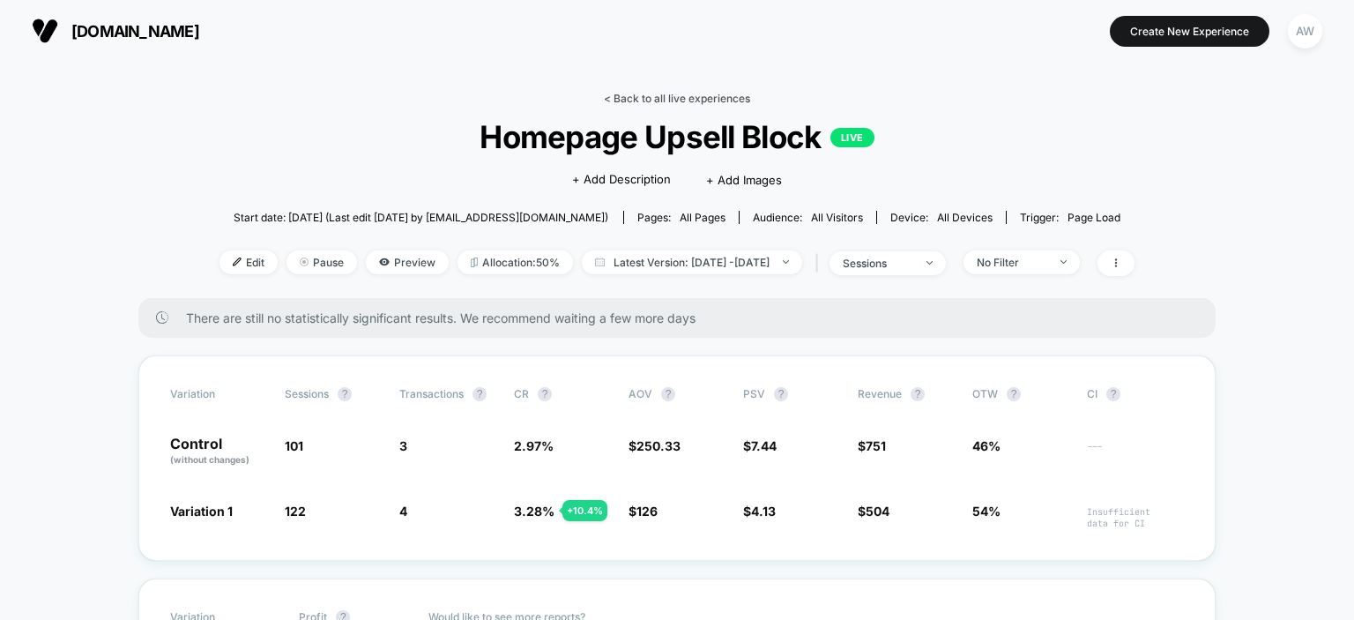
click at [647, 97] on link "< Back to all live experiences" at bounding box center [677, 98] width 146 height 13
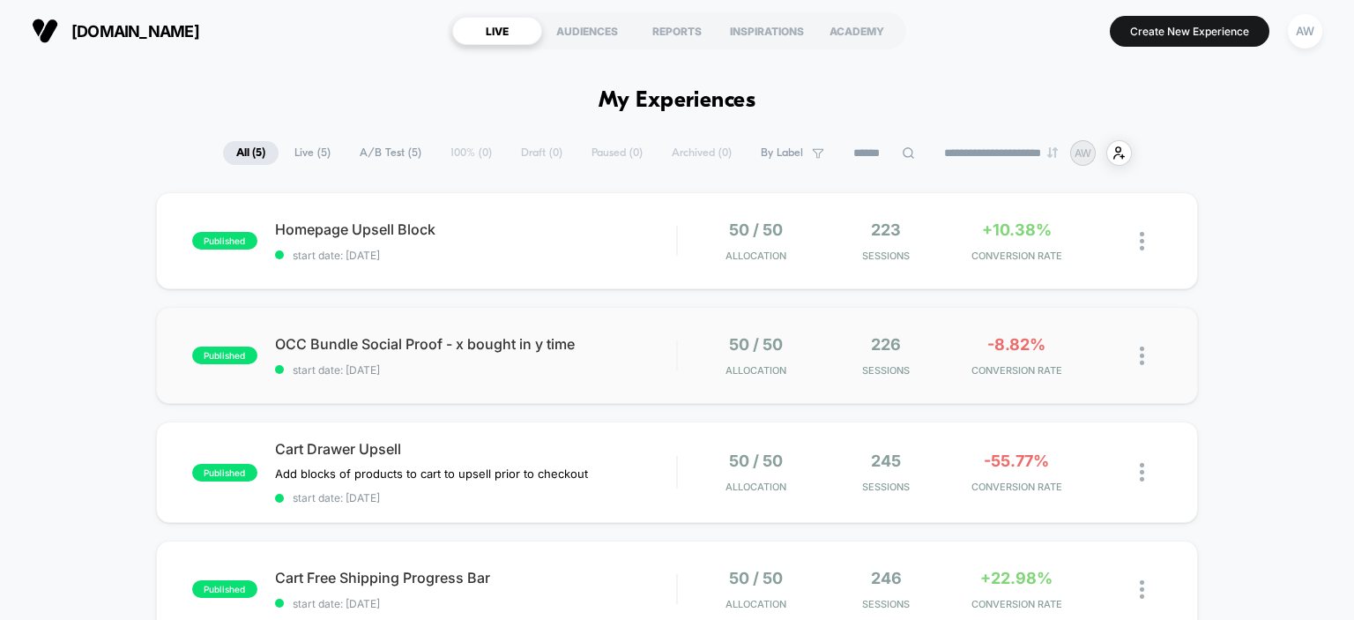
scroll to position [290, 0]
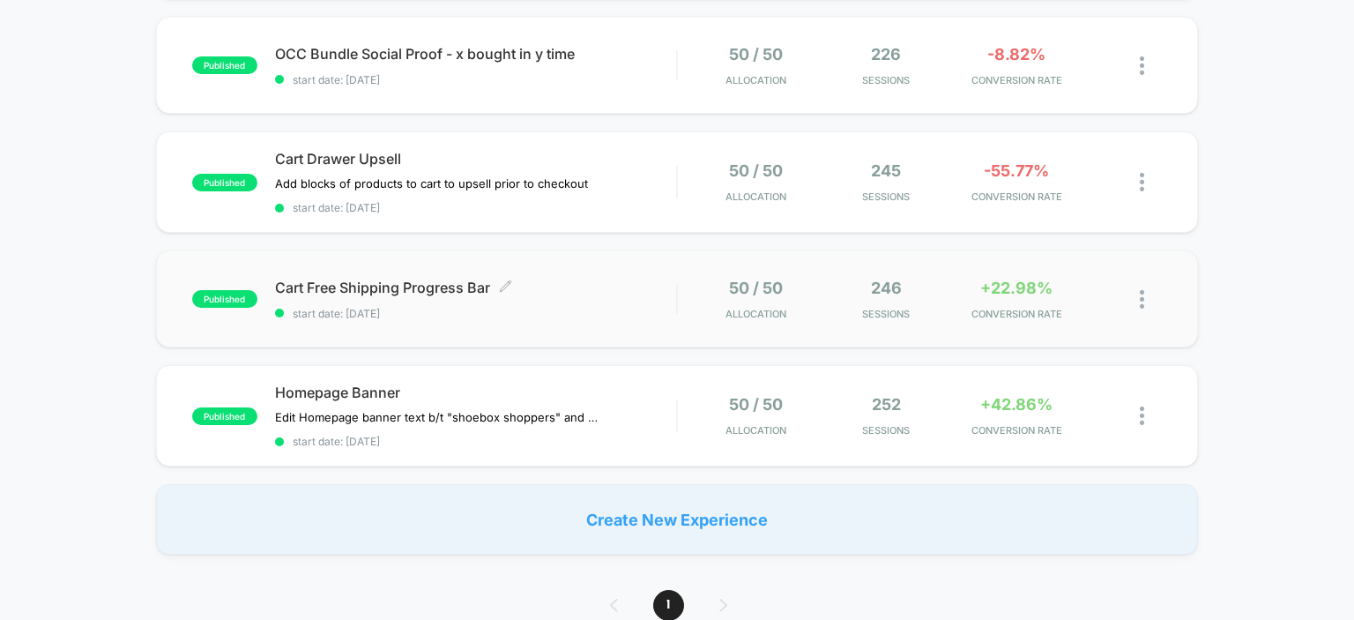
click at [354, 293] on span "Cart Free Shipping Progress Bar Click to edit experience details" at bounding box center [476, 288] width 402 height 18
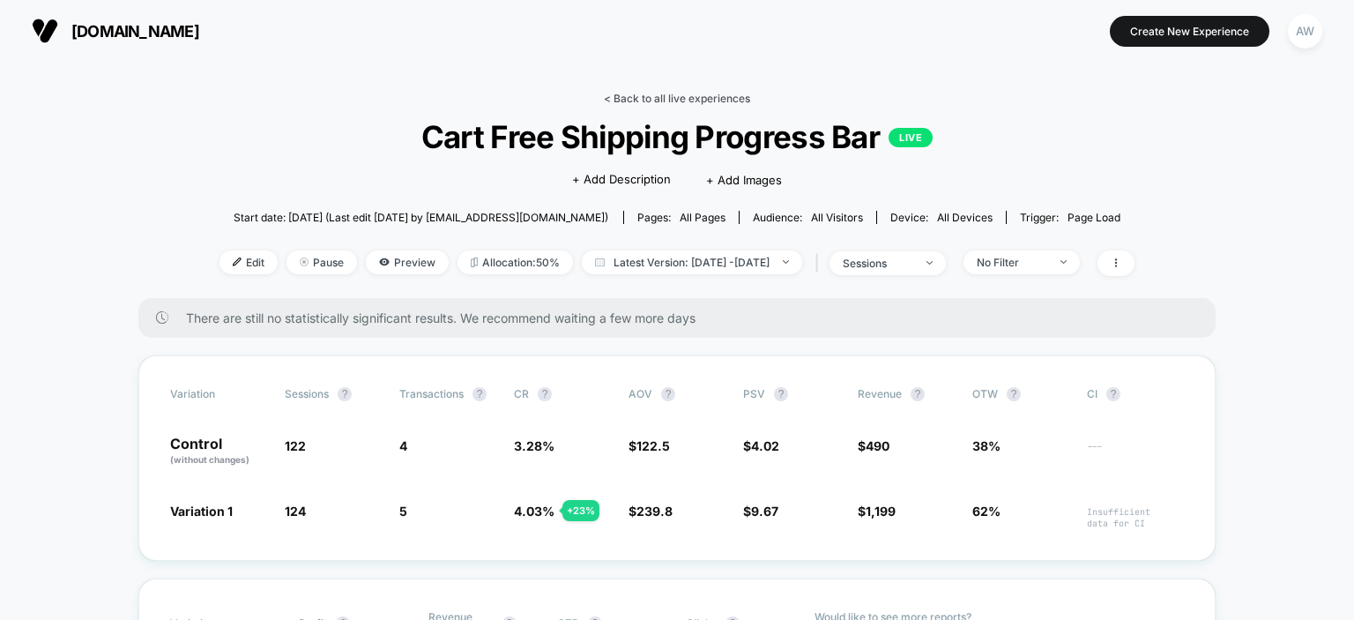
click at [720, 97] on link "< Back to all live experiences" at bounding box center [677, 98] width 146 height 13
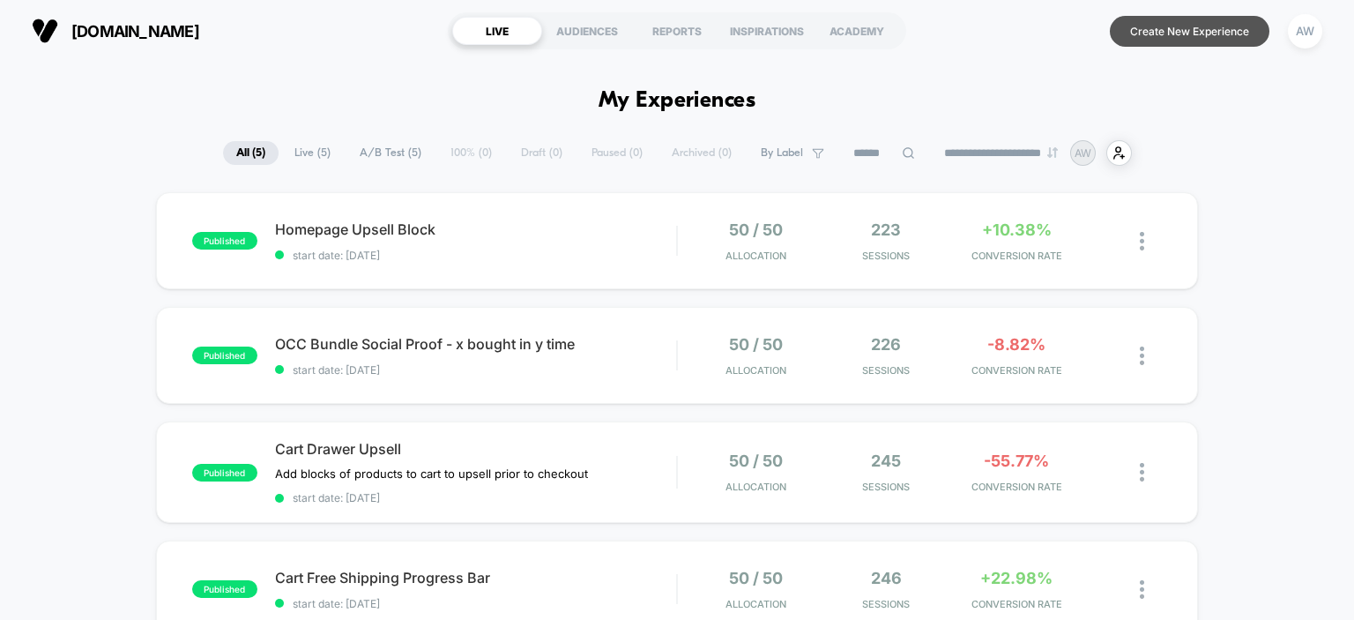
click at [1162, 33] on button "Create New Experience" at bounding box center [1190, 31] width 160 height 31
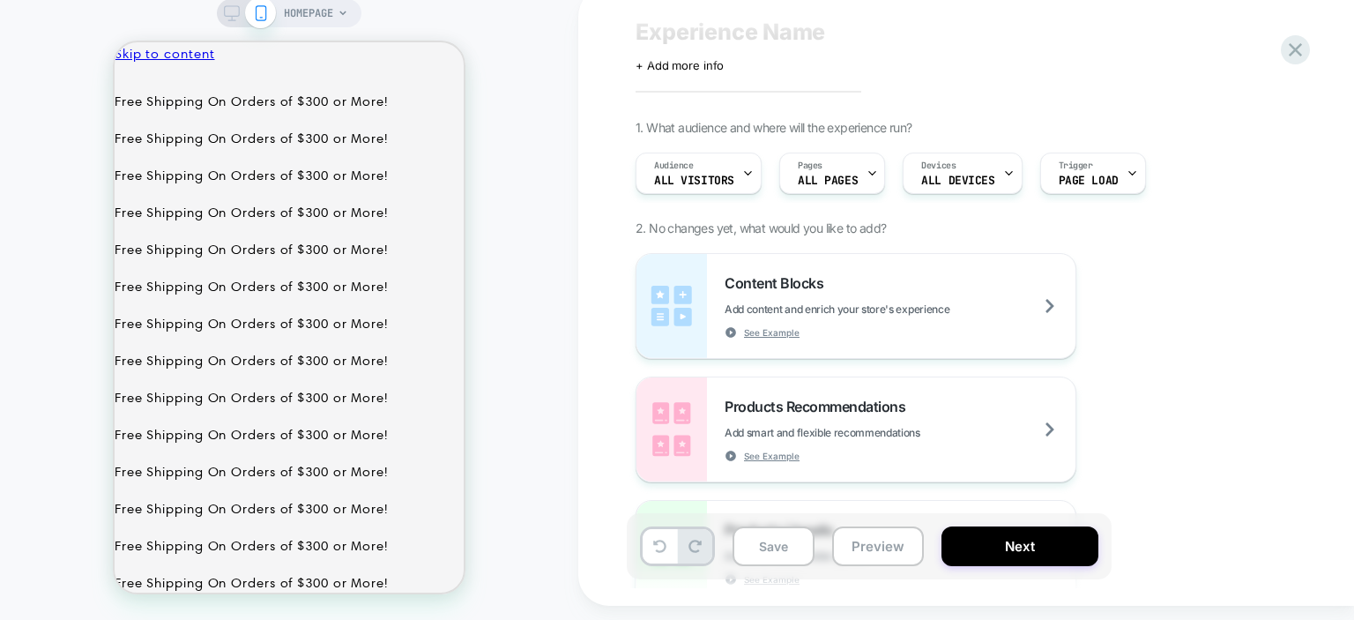
scroll to position [41, 0]
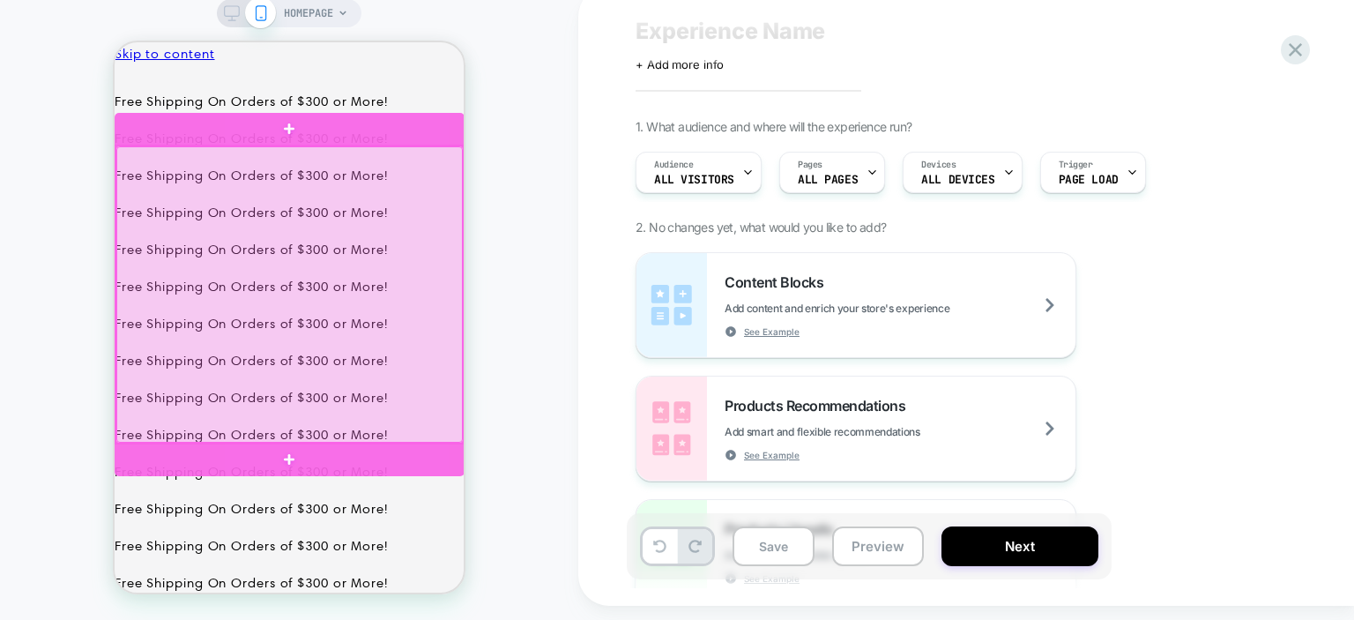
click at [284, 263] on div at bounding box center [289, 294] width 346 height 296
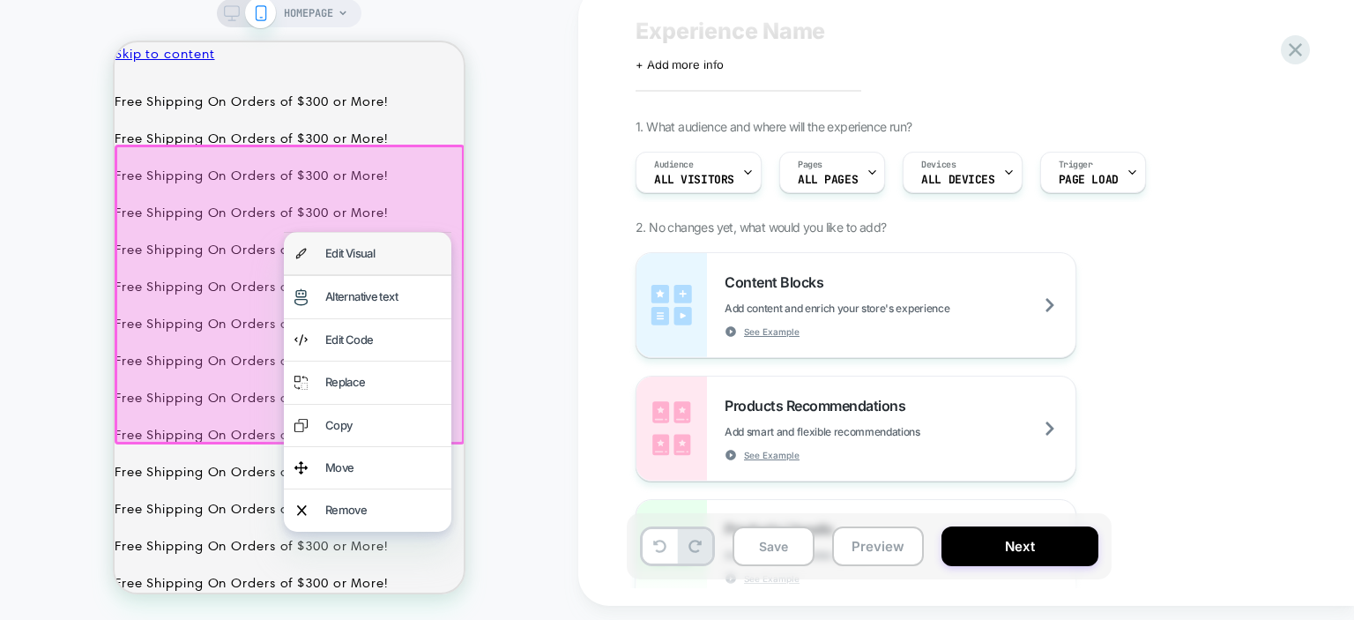
click at [384, 249] on div "Edit Visual" at bounding box center [382, 253] width 115 height 20
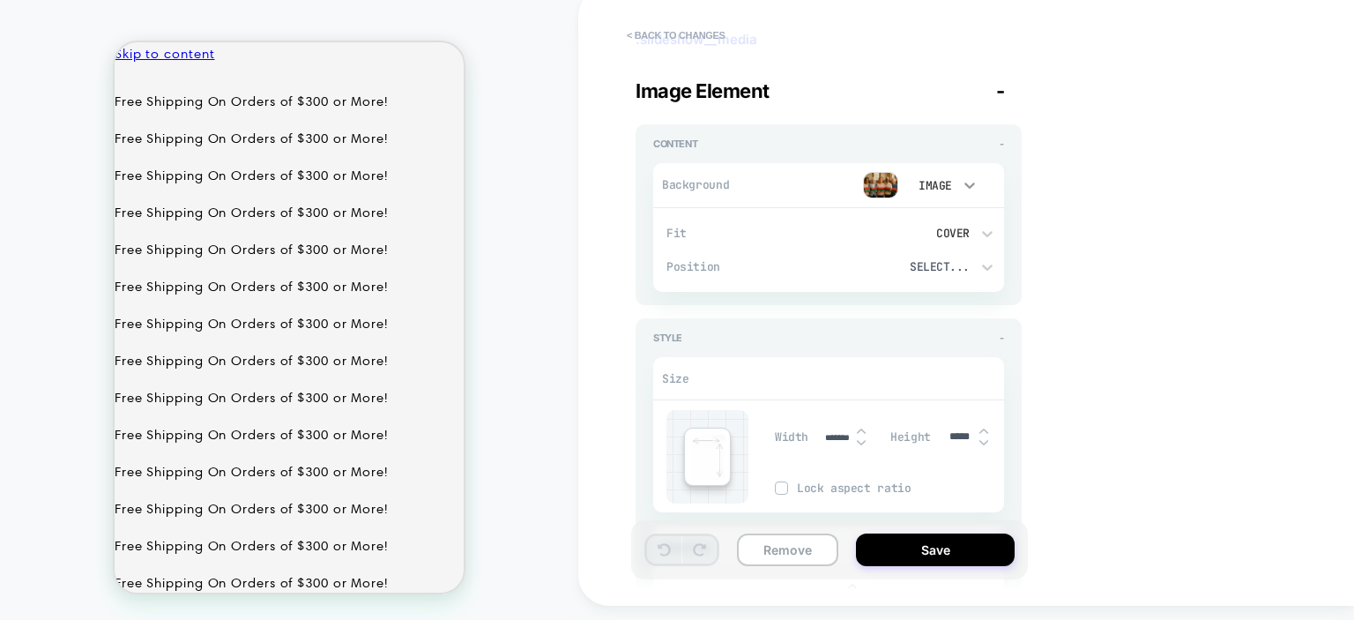
click at [972, 194] on icon at bounding box center [970, 185] width 18 height 18
click at [972, 203] on div at bounding box center [677, 310] width 1354 height 620
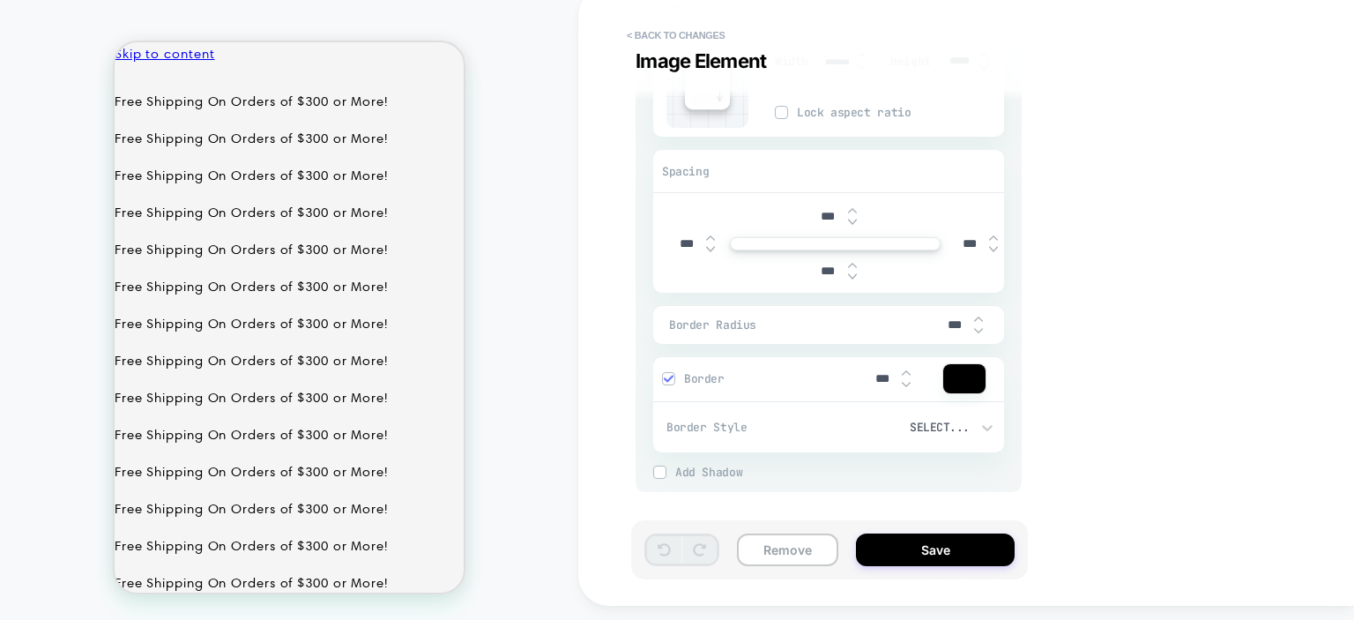
scroll to position [0, 0]
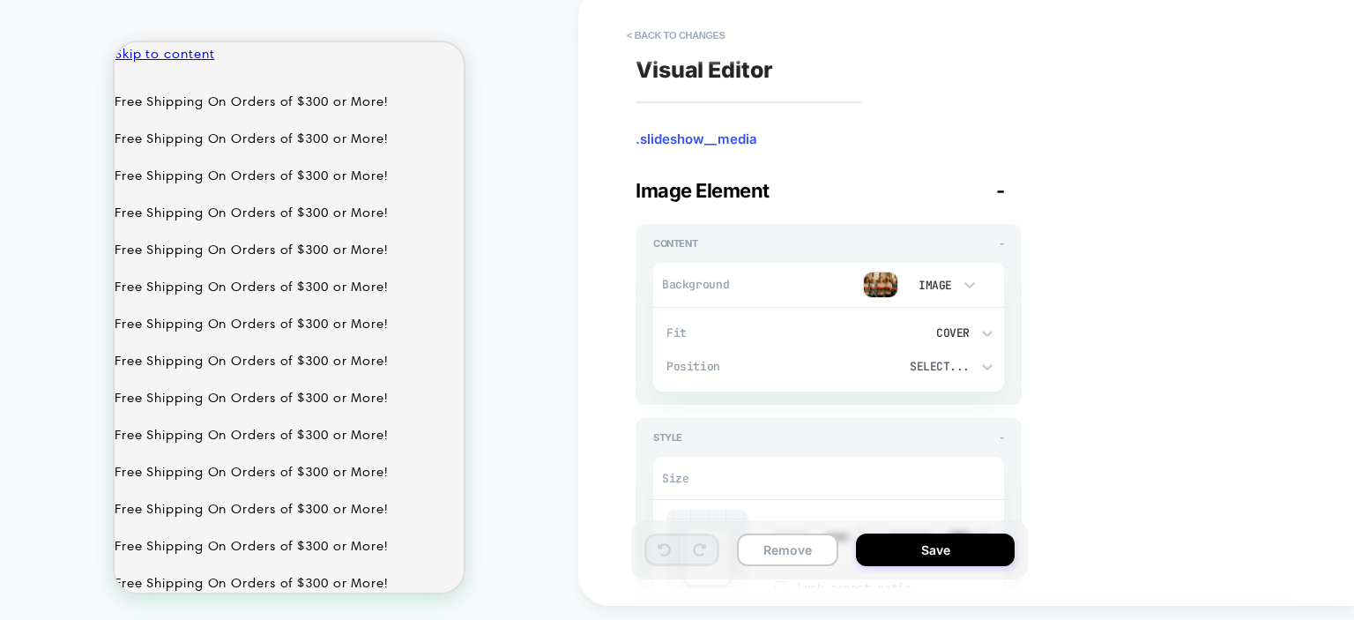
click at [879, 298] on img at bounding box center [880, 285] width 35 height 26
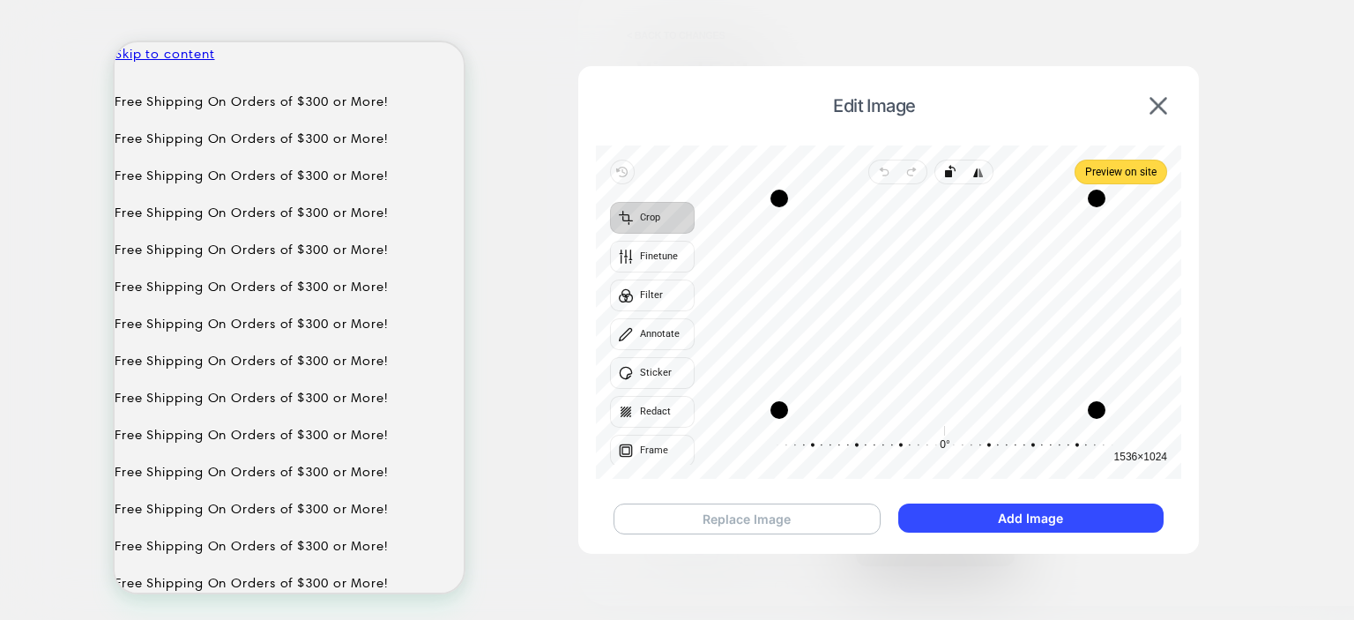
click at [816, 517] on button "Replace Image" at bounding box center [747, 518] width 267 height 31
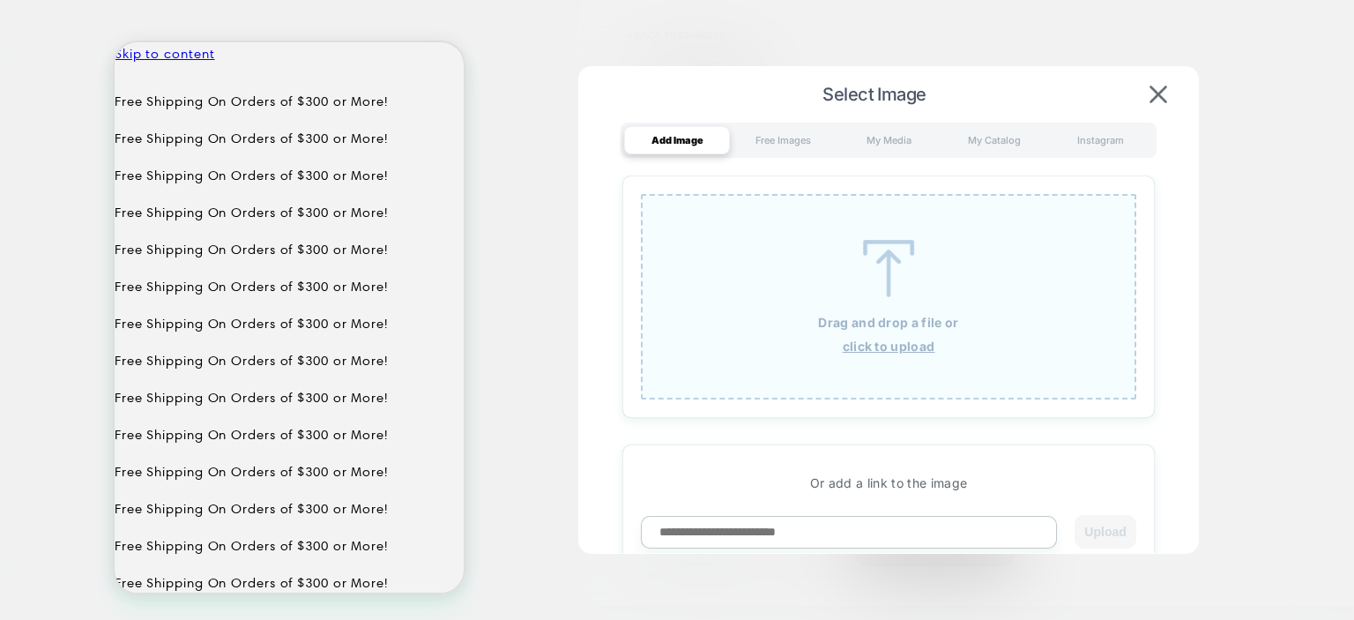
click at [1268, 218] on div at bounding box center [677, 310] width 1354 height 620
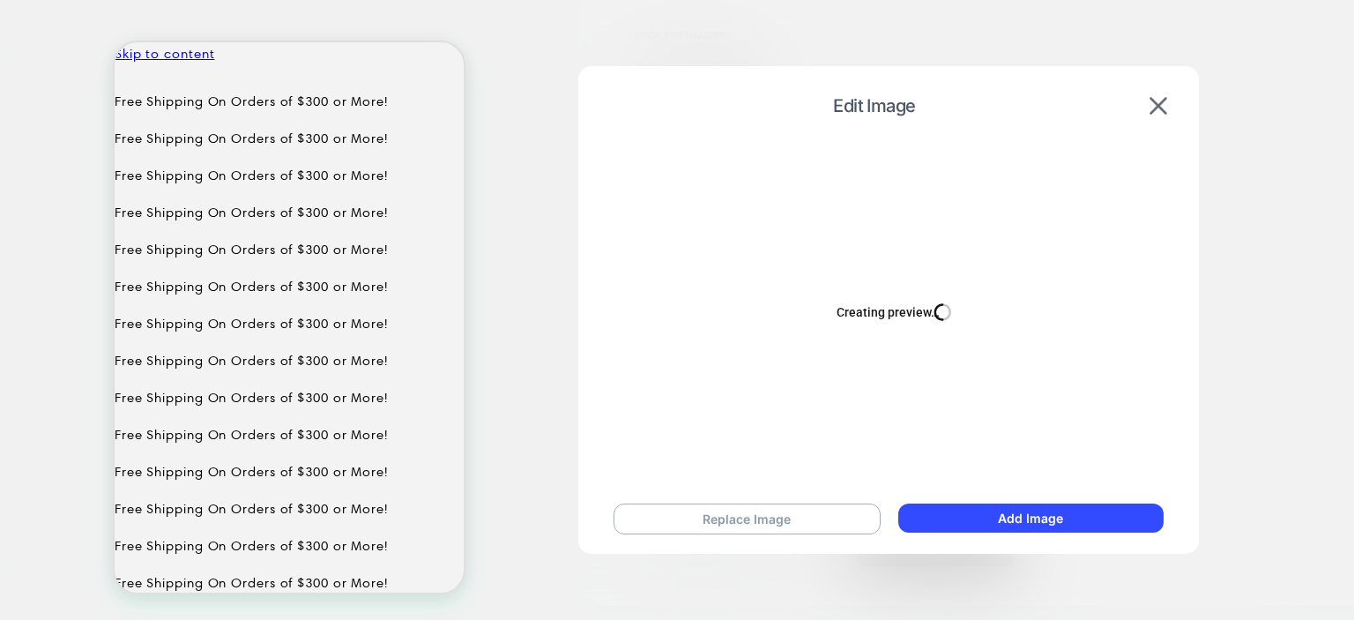
click at [1240, 288] on div at bounding box center [677, 310] width 1354 height 620
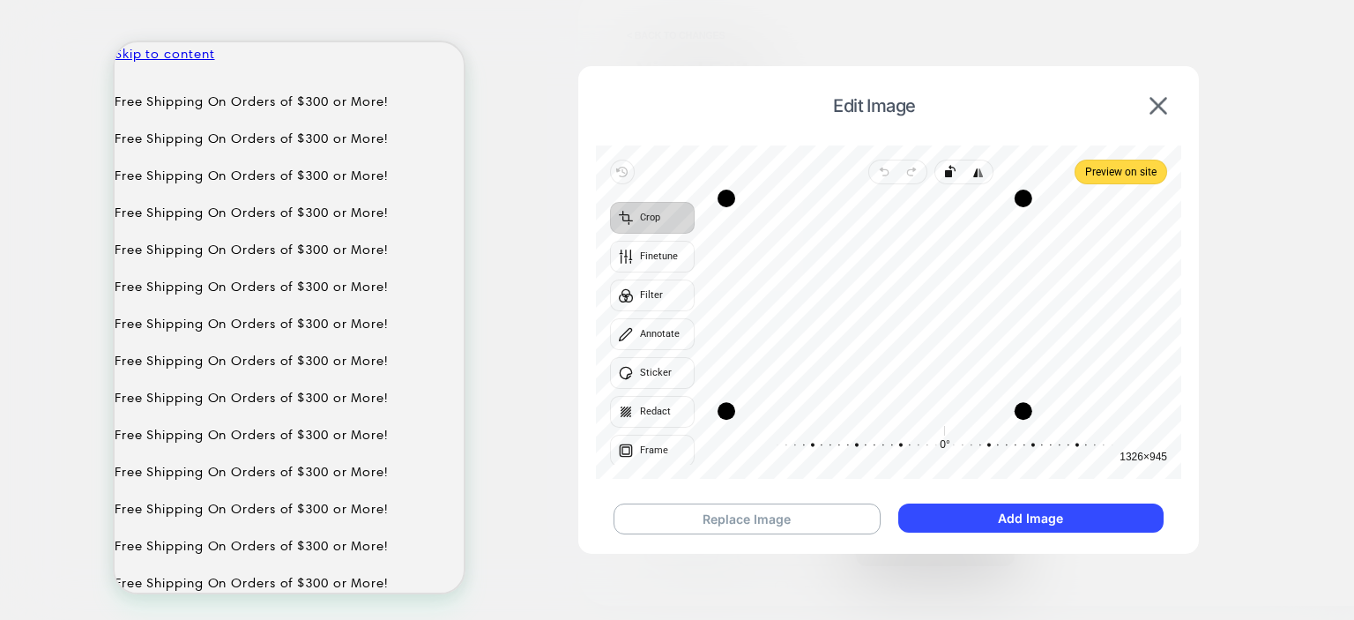
drag, startPoint x: 1155, startPoint y: 420, endPoint x: 1027, endPoint y: 422, distance: 127.9
click at [1027, 420] on div "Drag corner br" at bounding box center [1024, 411] width 18 height 18
click at [874, 305] on circle "button" at bounding box center [874, 305] width 6 height 6
click at [1123, 169] on span "Preview on site" at bounding box center [1120, 171] width 71 height 21
drag, startPoint x: 1090, startPoint y: 407, endPoint x: 1271, endPoint y: 451, distance: 186.7
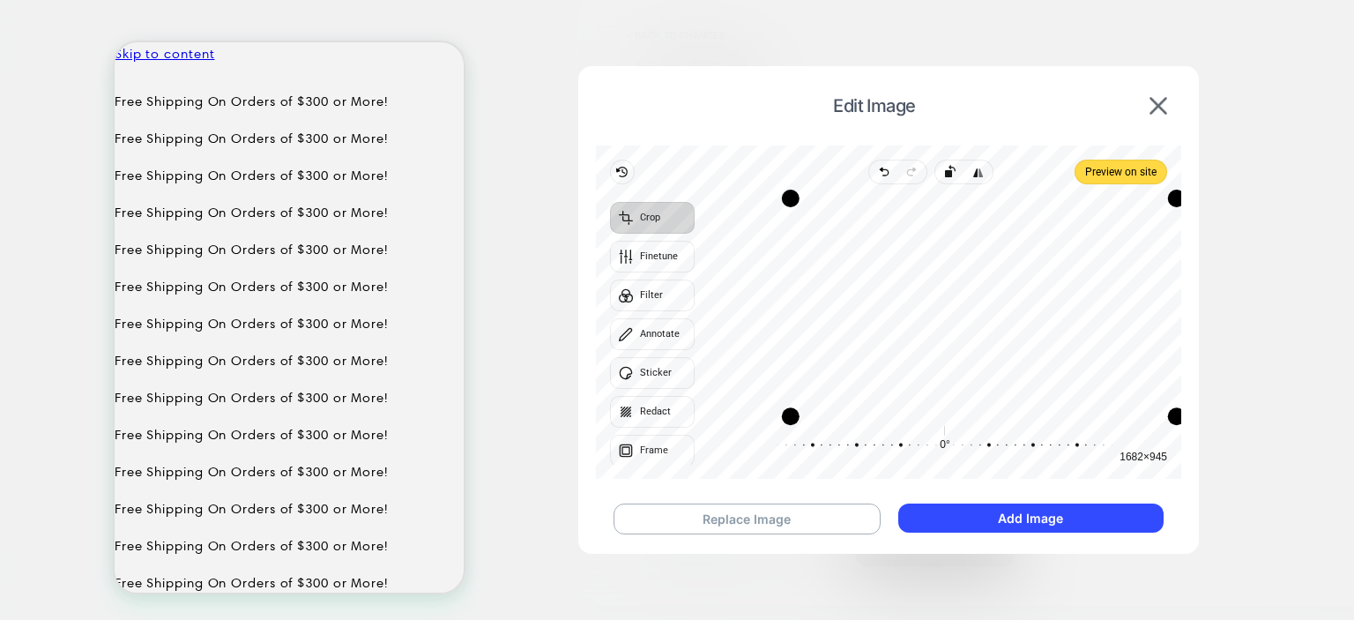
click at [898, 298] on div "Edit Image Revert Undo Redo Rotate left Flip horizontal Preview on site Crop Fi…" at bounding box center [820, 285] width 158 height 26
drag, startPoint x: 1170, startPoint y: 412, endPoint x: 1215, endPoint y: 415, distance: 45.1
click at [898, 298] on div "Edit Image Revert Undo Redo Rotate left Flip horizontal Preview on site Crop Fi…" at bounding box center [820, 285] width 158 height 26
click at [765, 518] on button "Replace Image" at bounding box center [747, 518] width 267 height 31
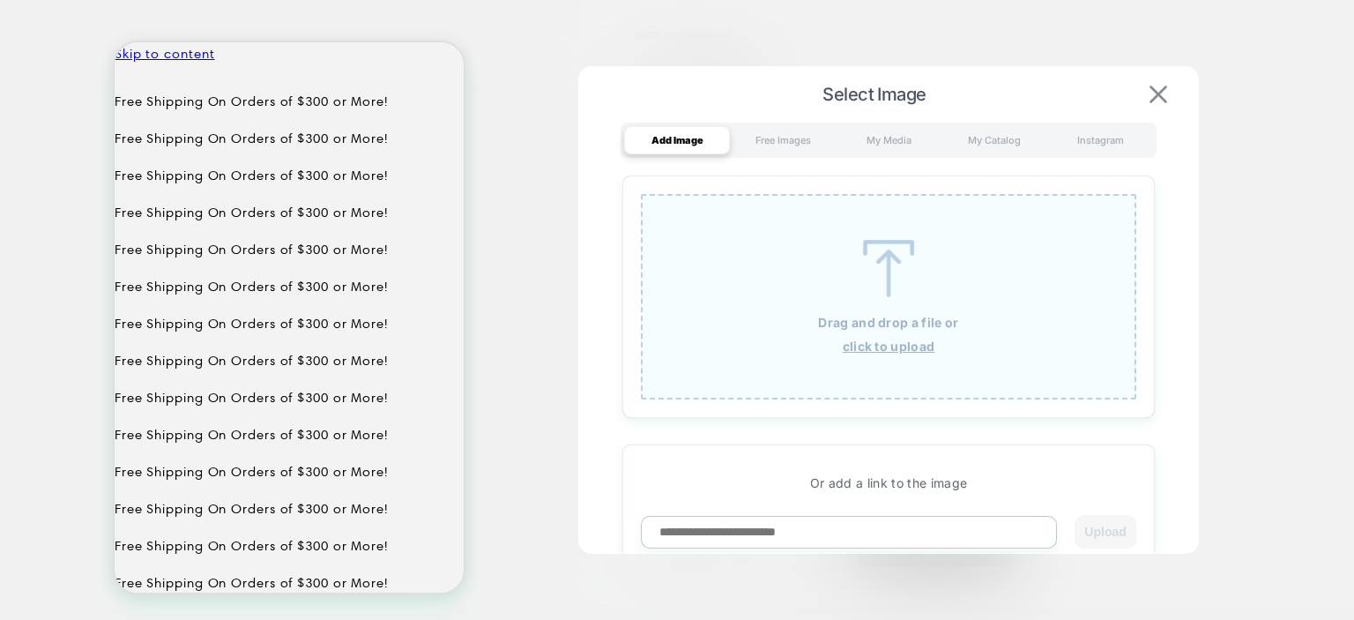
click at [1158, 88] on img at bounding box center [1159, 95] width 18 height 18
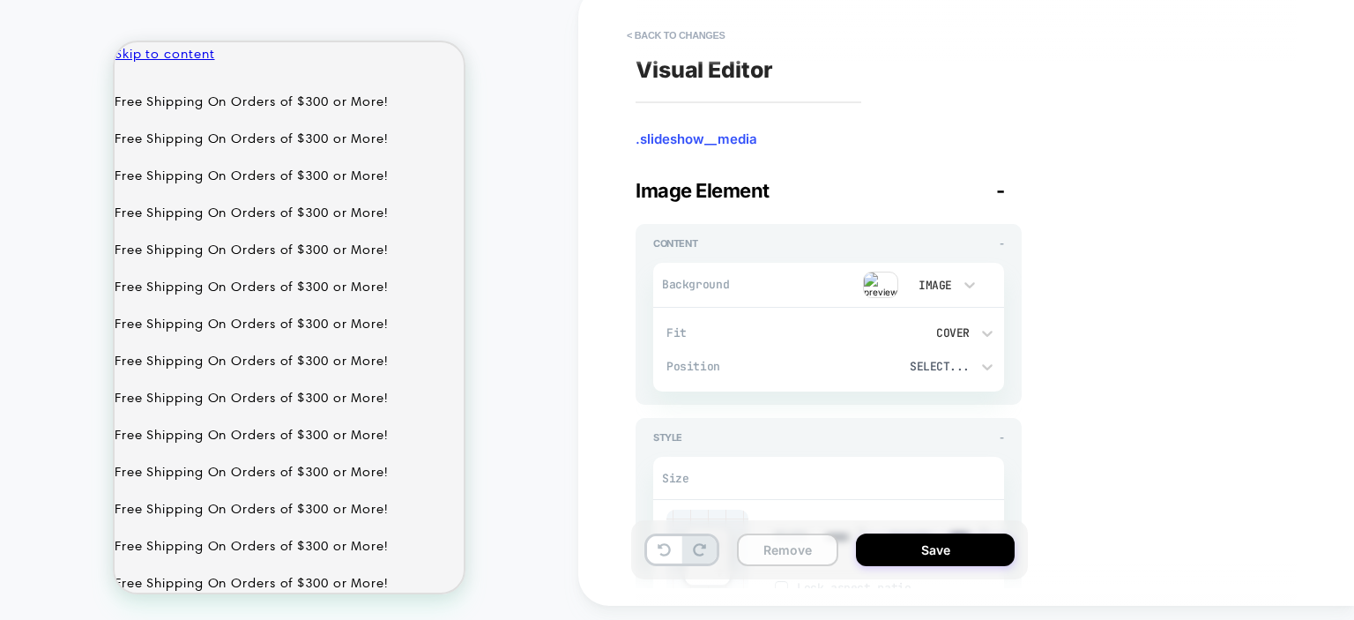
click at [782, 555] on button "Remove" at bounding box center [787, 549] width 101 height 33
click at [663, 49] on button "< Back to changes" at bounding box center [676, 35] width 116 height 28
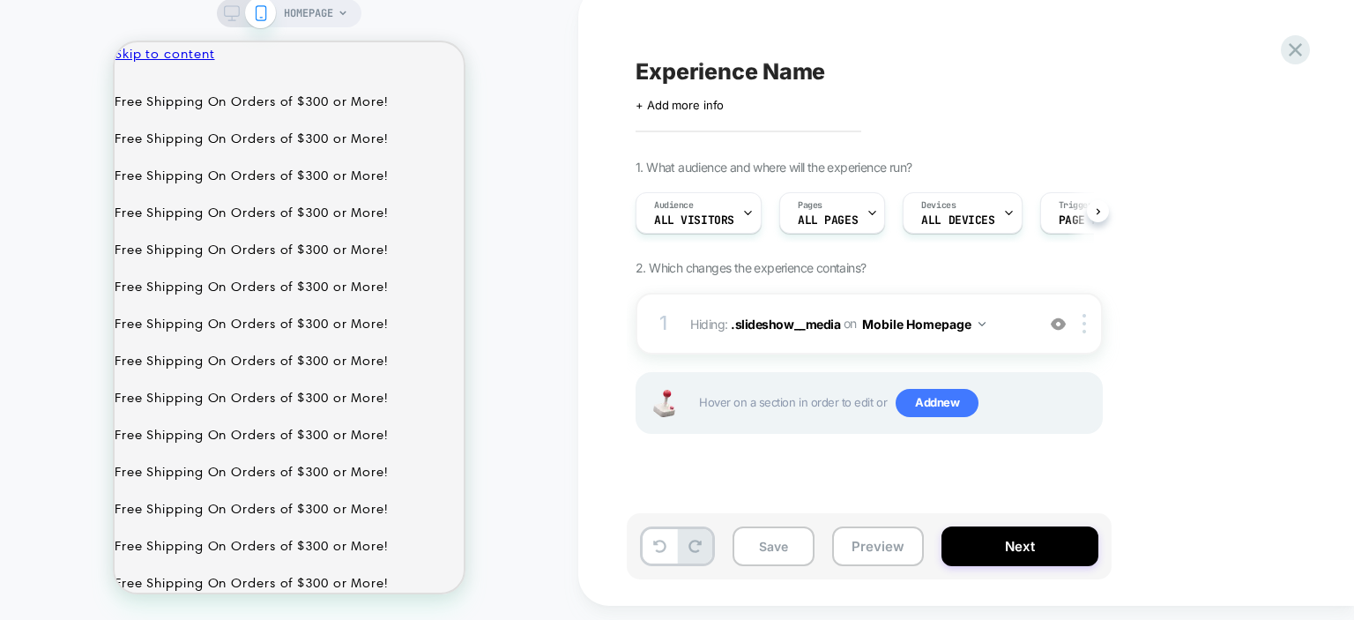
scroll to position [0, 3]
click at [1292, 56] on icon at bounding box center [1296, 50] width 24 height 24
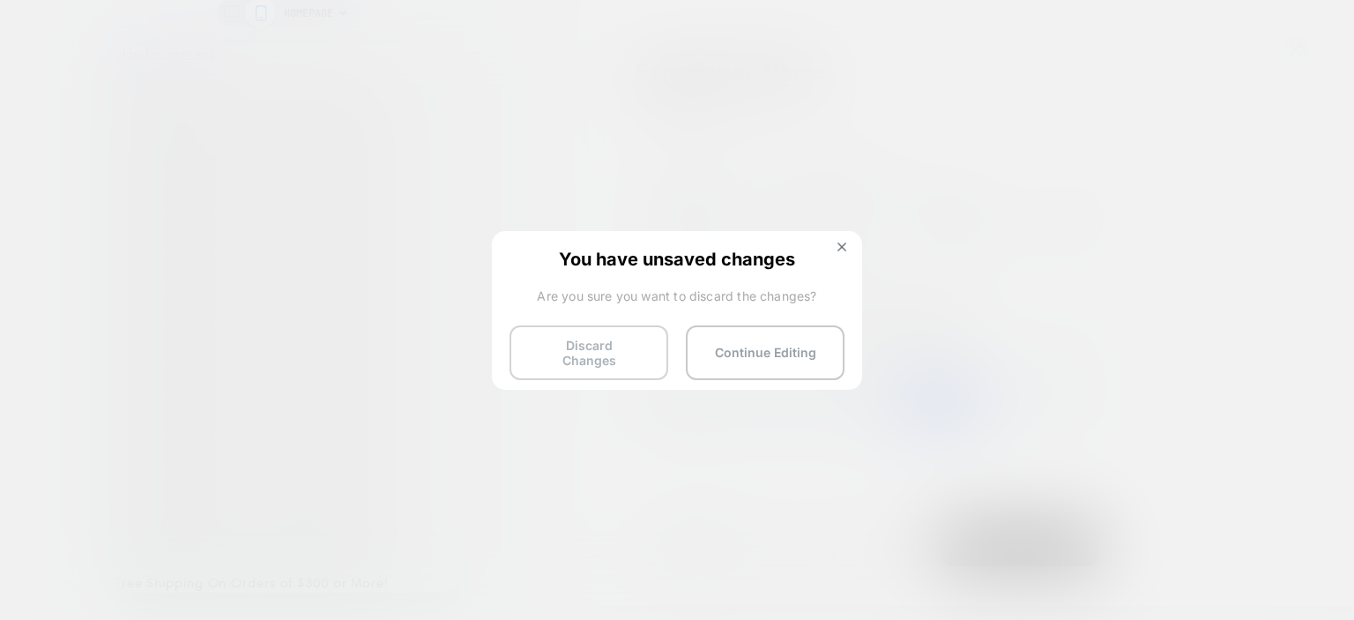
click at [614, 354] on button "Discard Changes" at bounding box center [589, 352] width 159 height 55
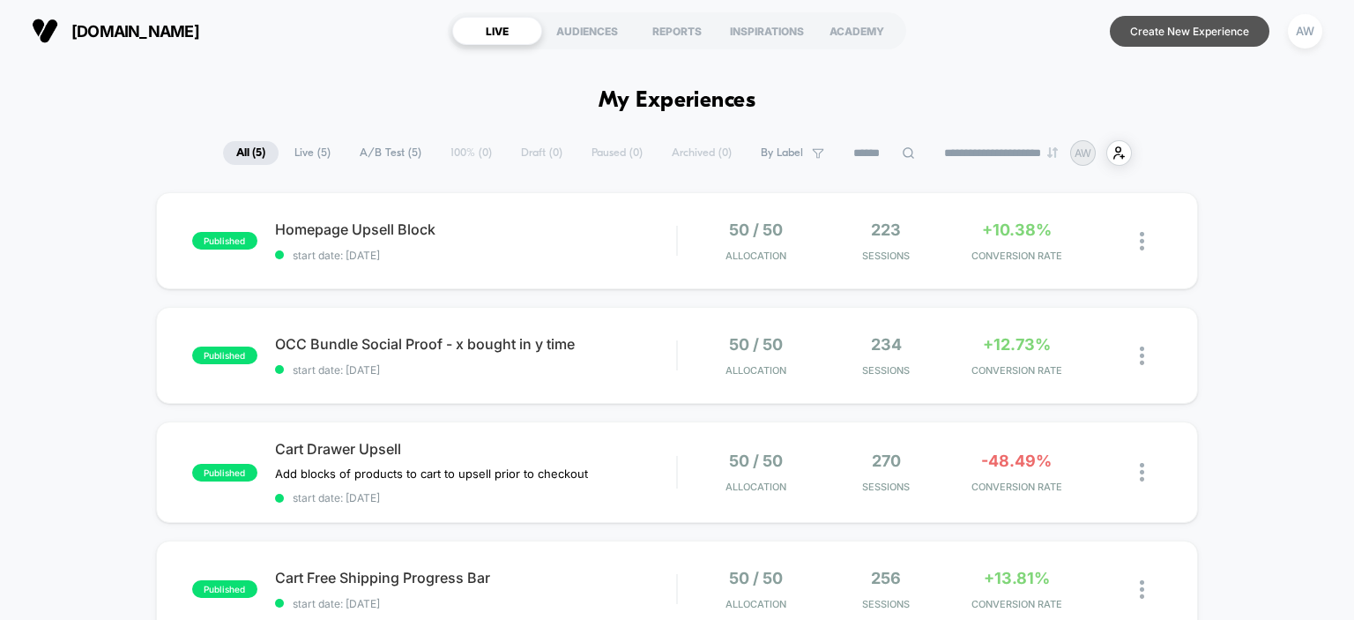
click at [1207, 34] on button "Create New Experience" at bounding box center [1190, 31] width 160 height 31
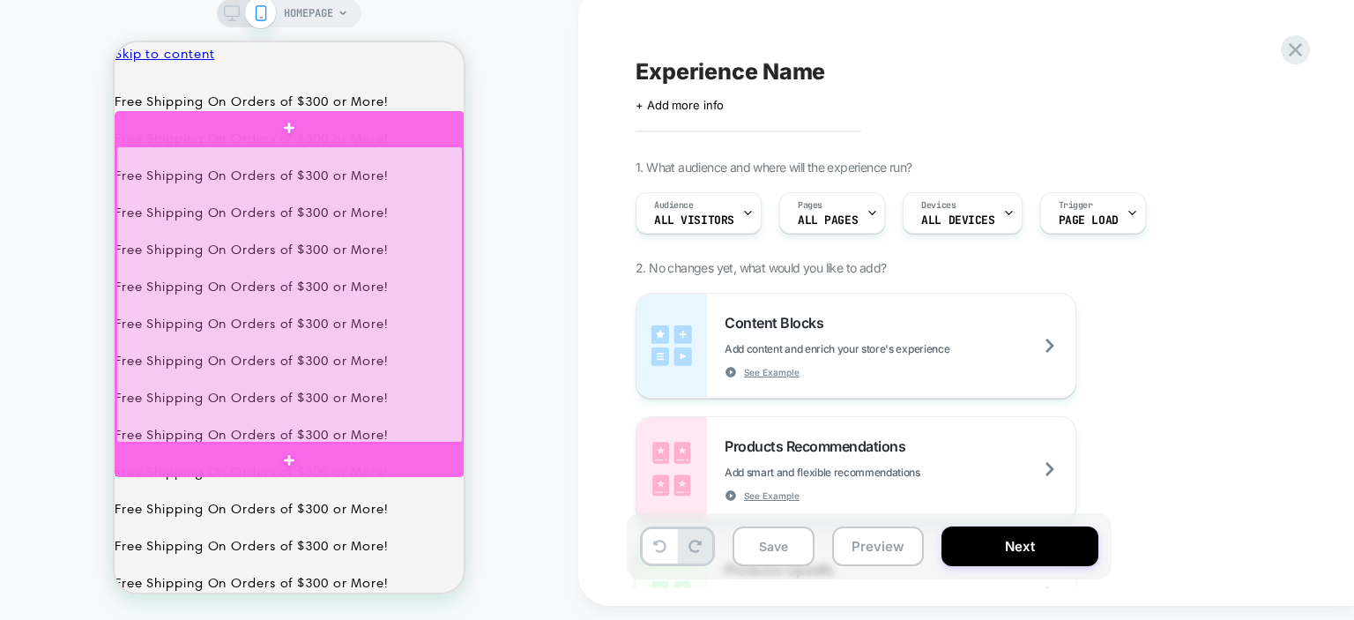
click at [298, 305] on div at bounding box center [289, 294] width 346 height 296
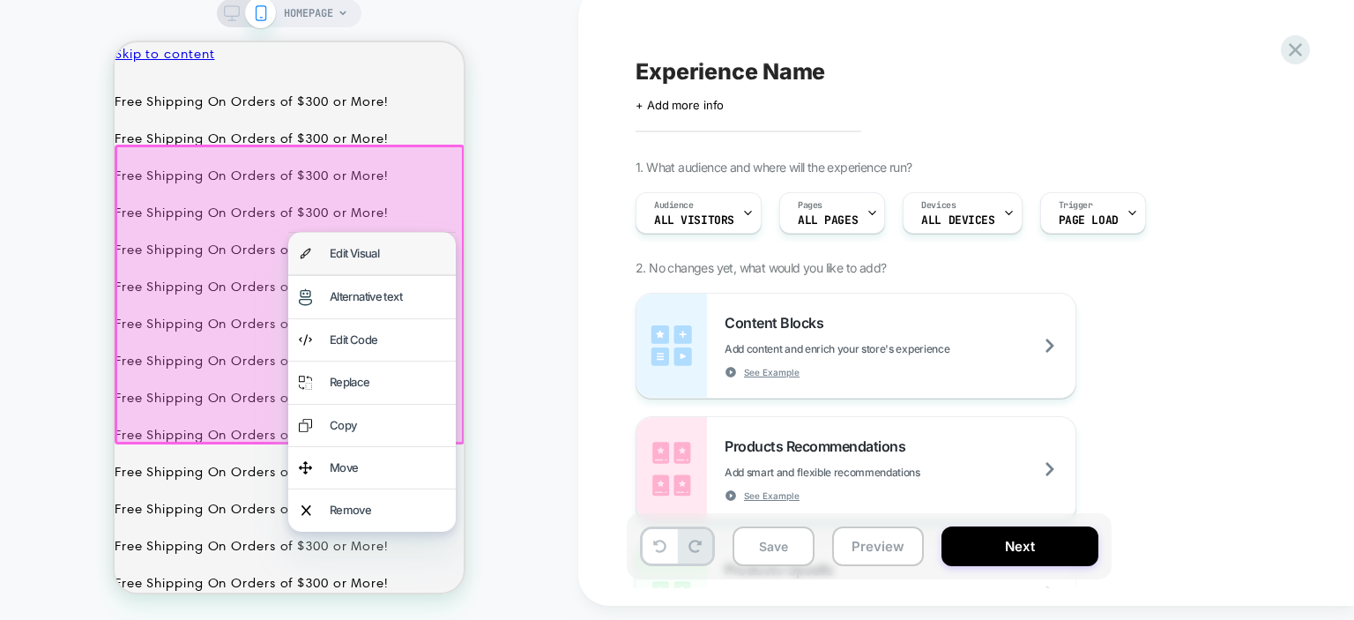
click at [370, 262] on div "Edit Visual" at bounding box center [387, 253] width 115 height 20
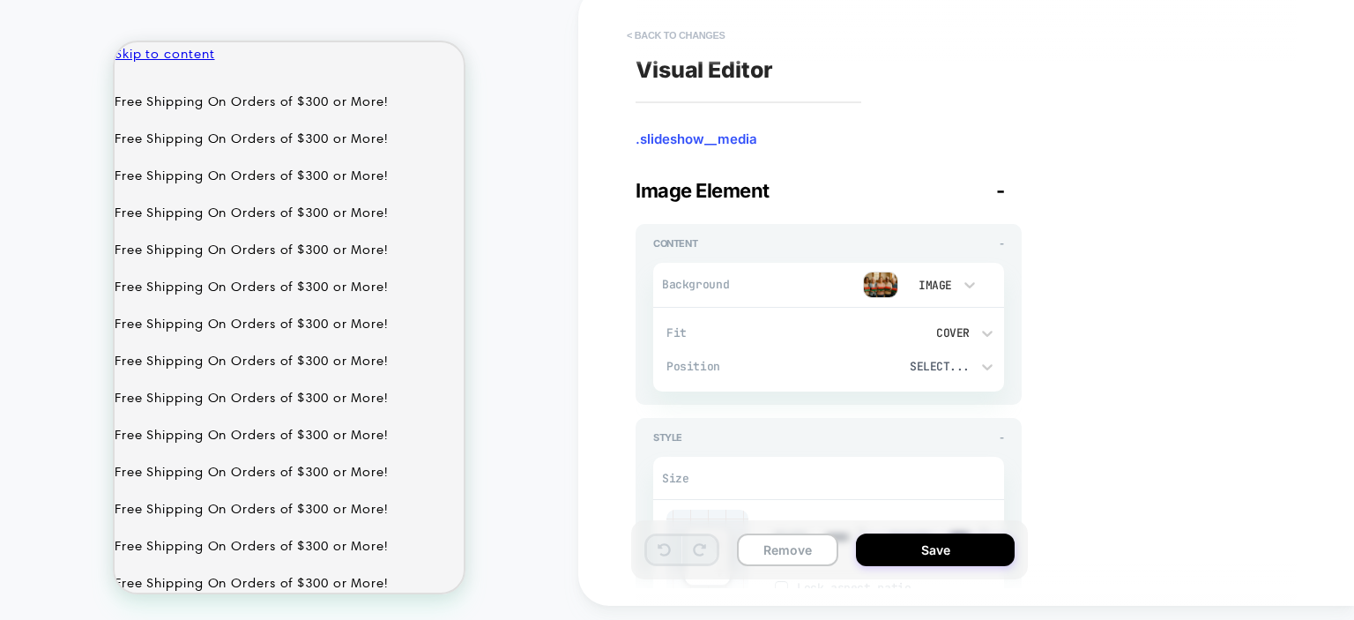
click at [668, 41] on button "< Back to changes" at bounding box center [676, 35] width 116 height 28
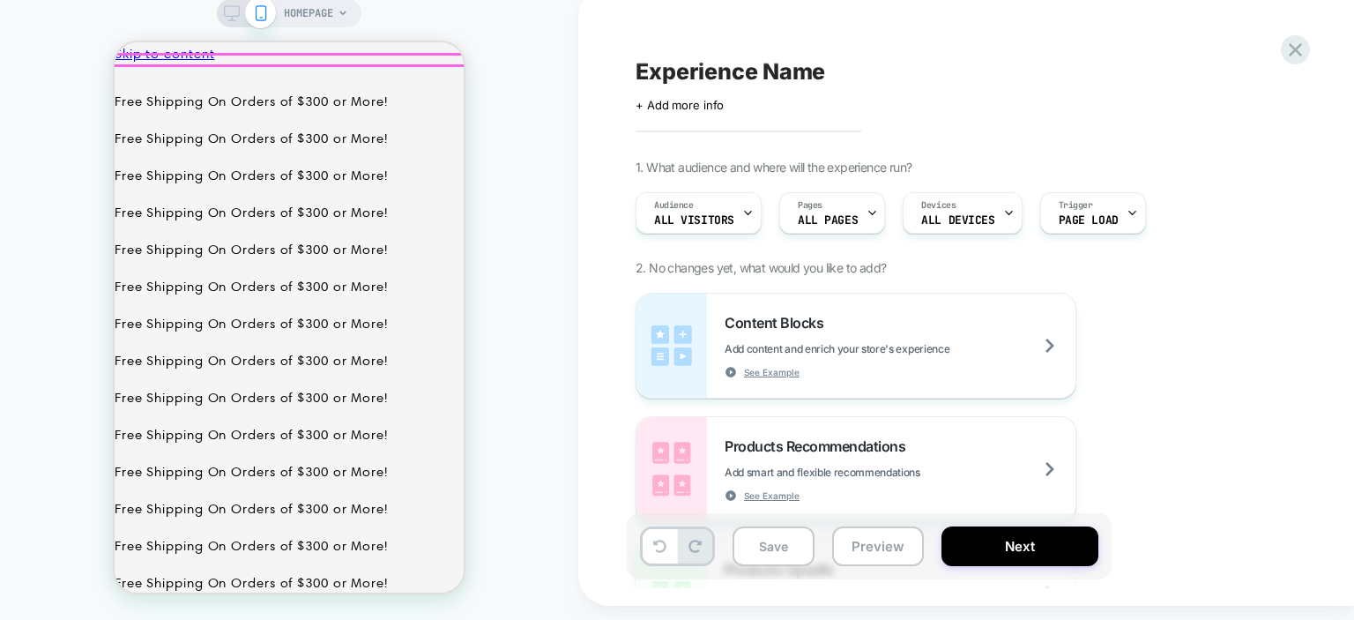
click at [385, 312] on p "Free Shipping On Orders of $300 or More!" at bounding box center [289, 324] width 349 height 24
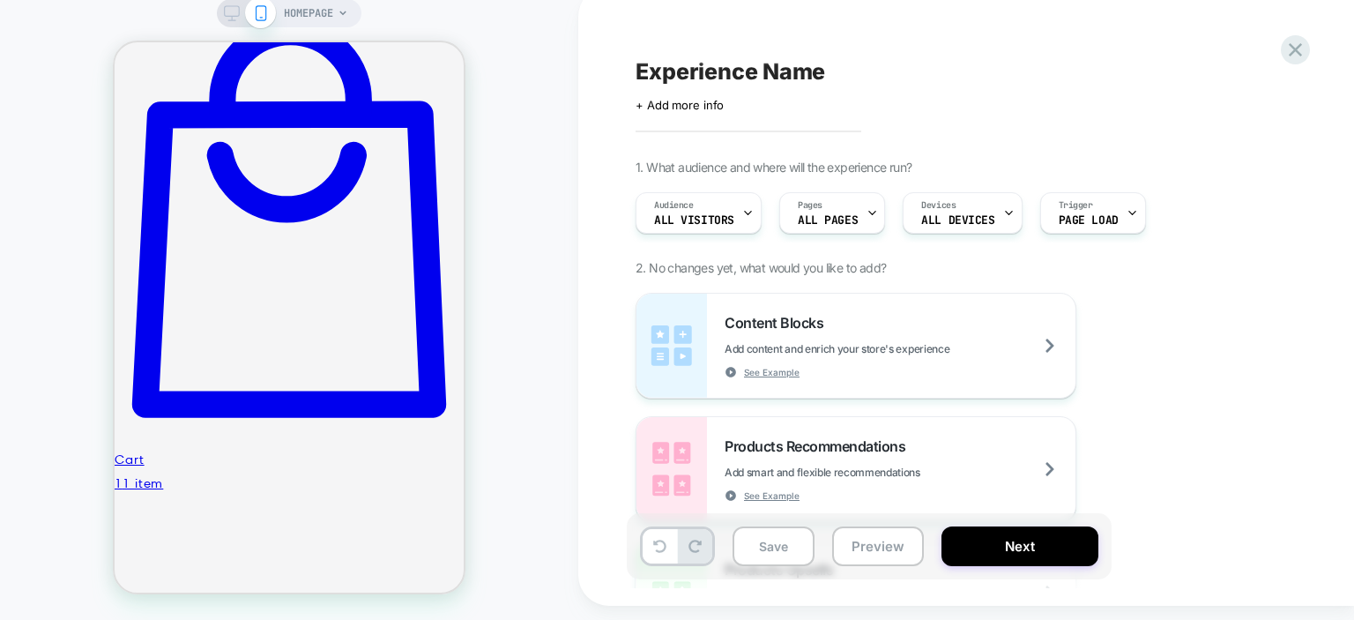
scroll to position [2359, 0]
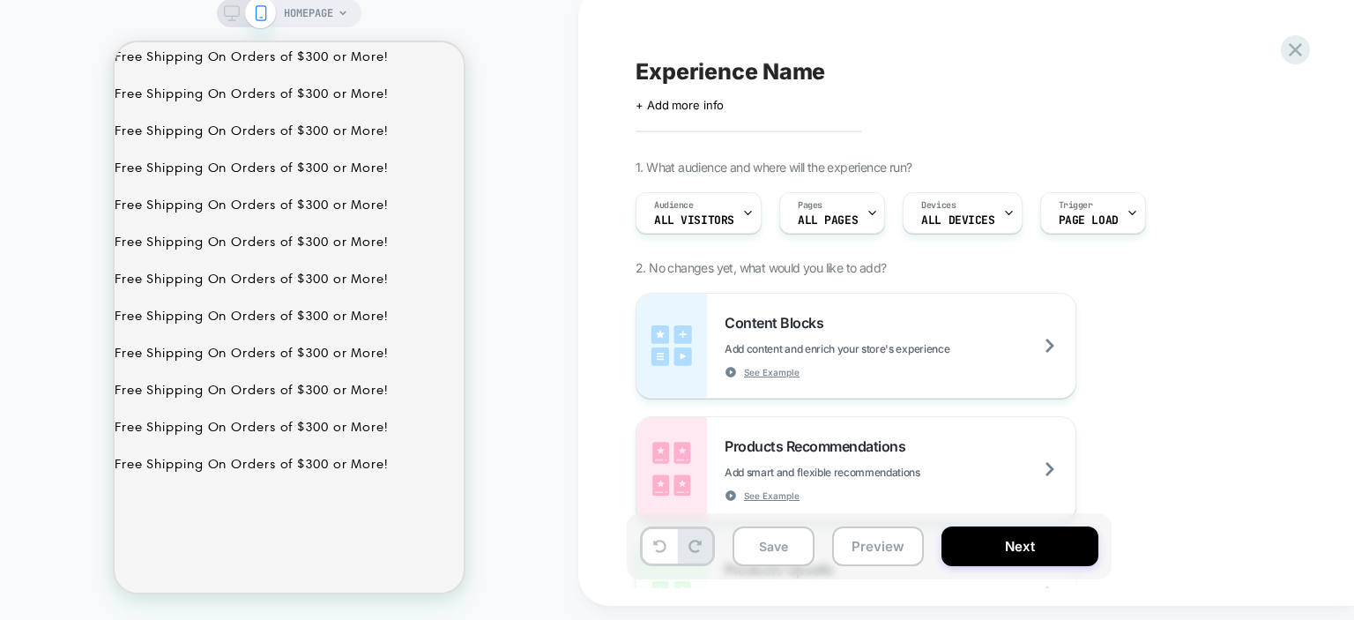
scroll to position [0, 0]
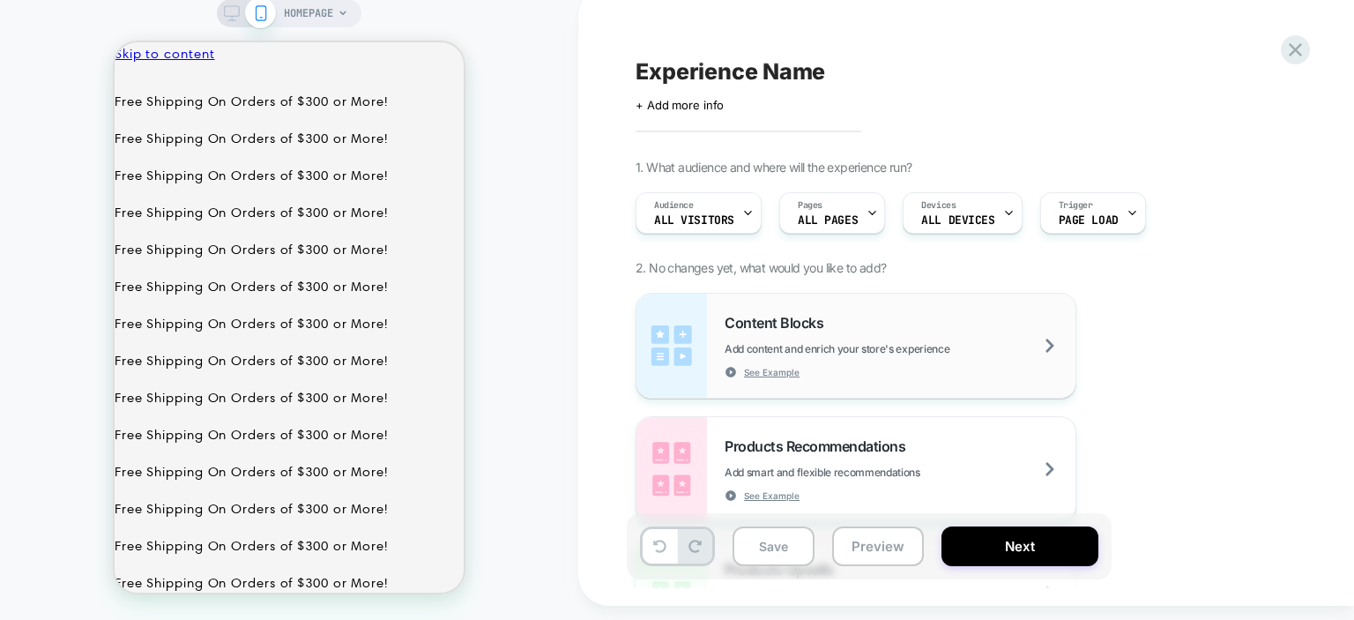
click at [993, 355] on span "Add content and enrich your store's experience" at bounding box center [881, 348] width 313 height 13
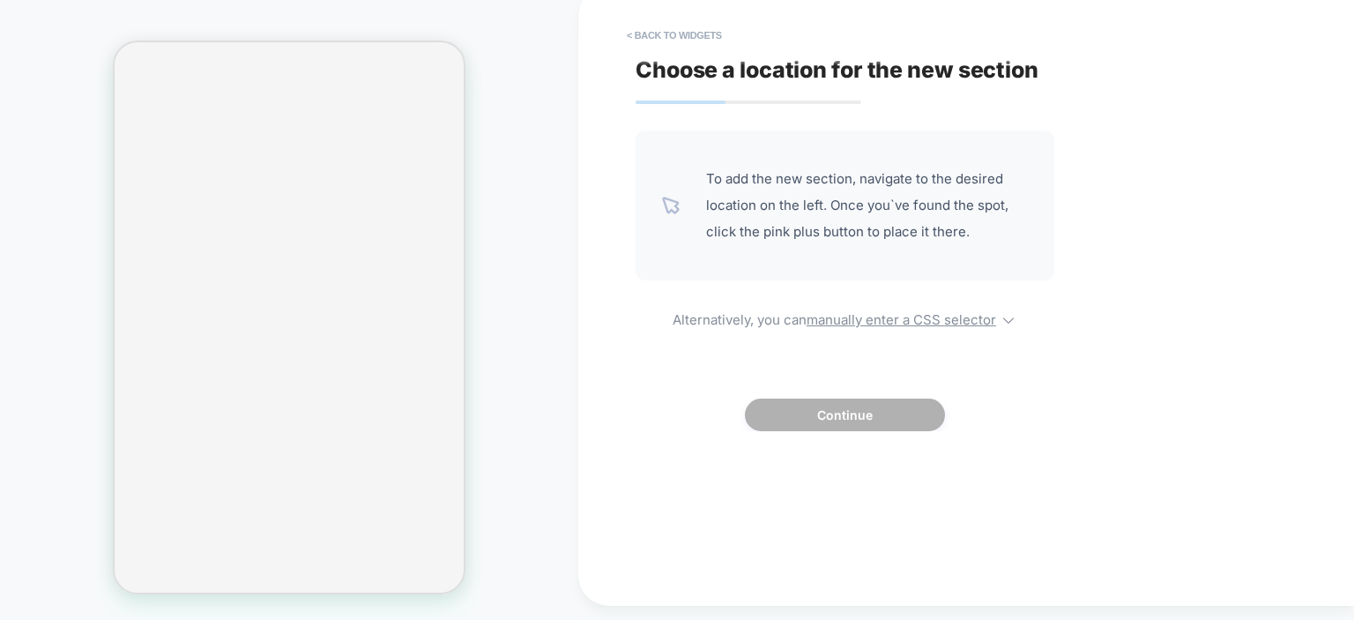
scroll to position [3115, 0]
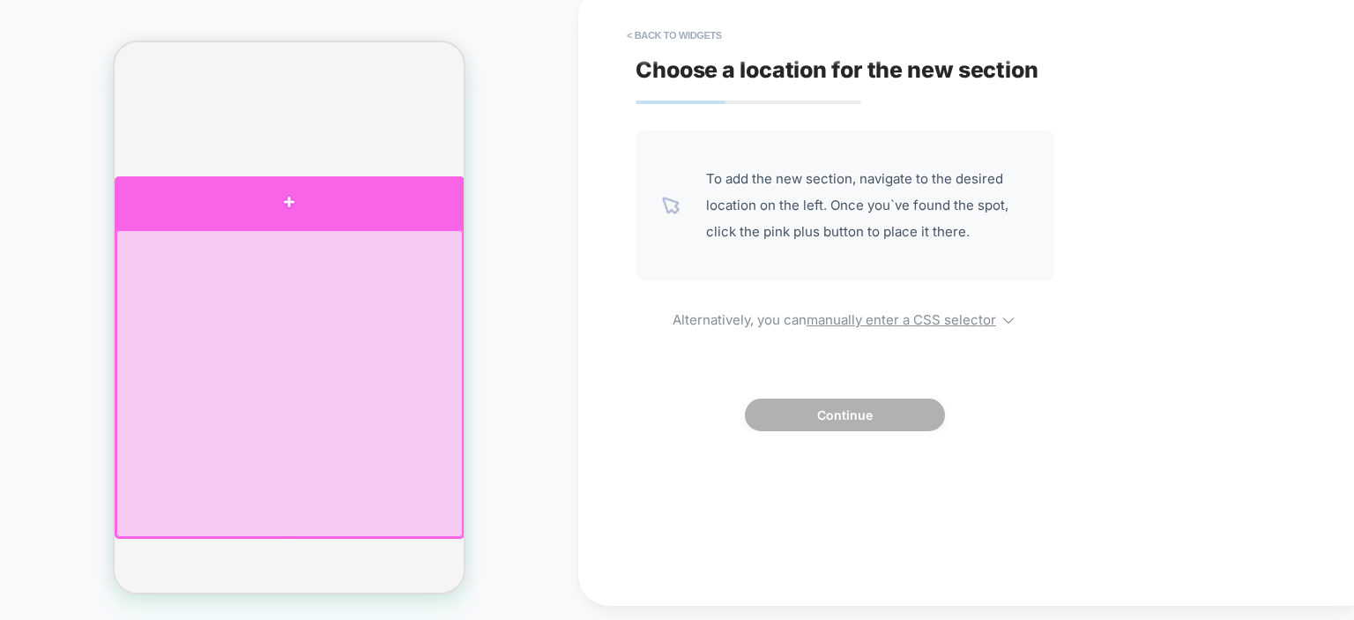
click at [309, 213] on div at bounding box center [290, 202] width 350 height 52
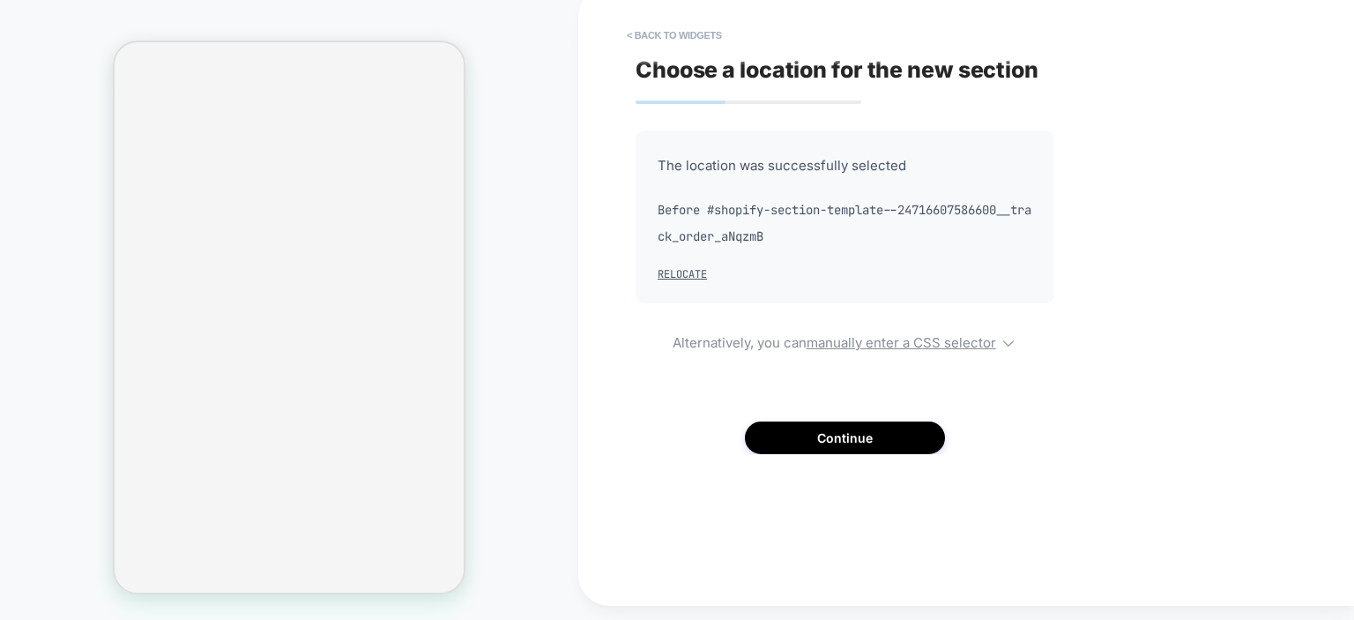
scroll to position [3040, 0]
click at [873, 447] on button "Continue" at bounding box center [845, 437] width 200 height 33
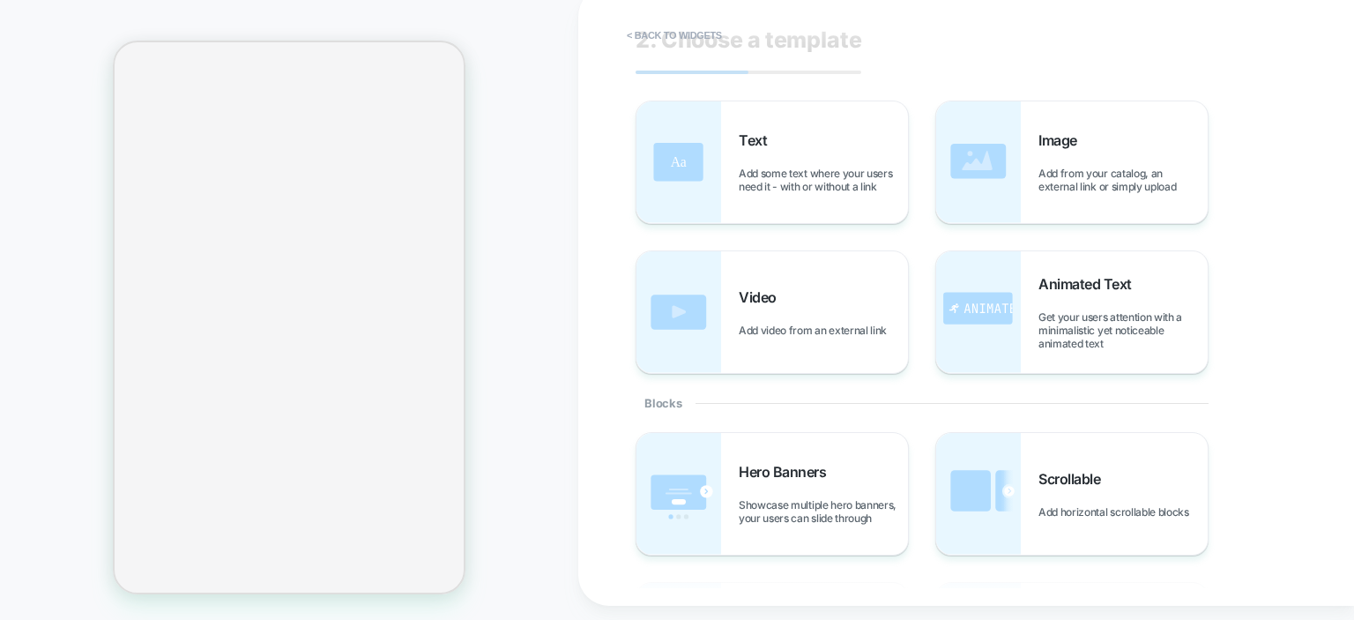
scroll to position [0, 0]
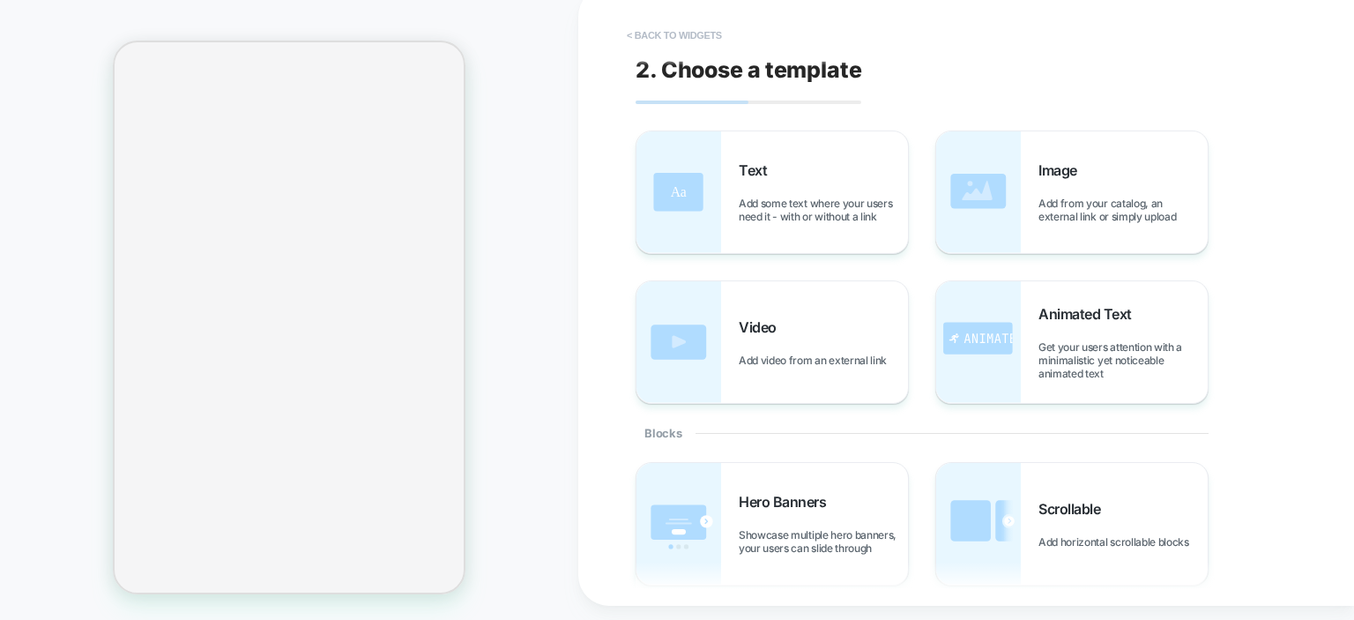
click at [685, 35] on button "< Back to widgets" at bounding box center [674, 35] width 113 height 28
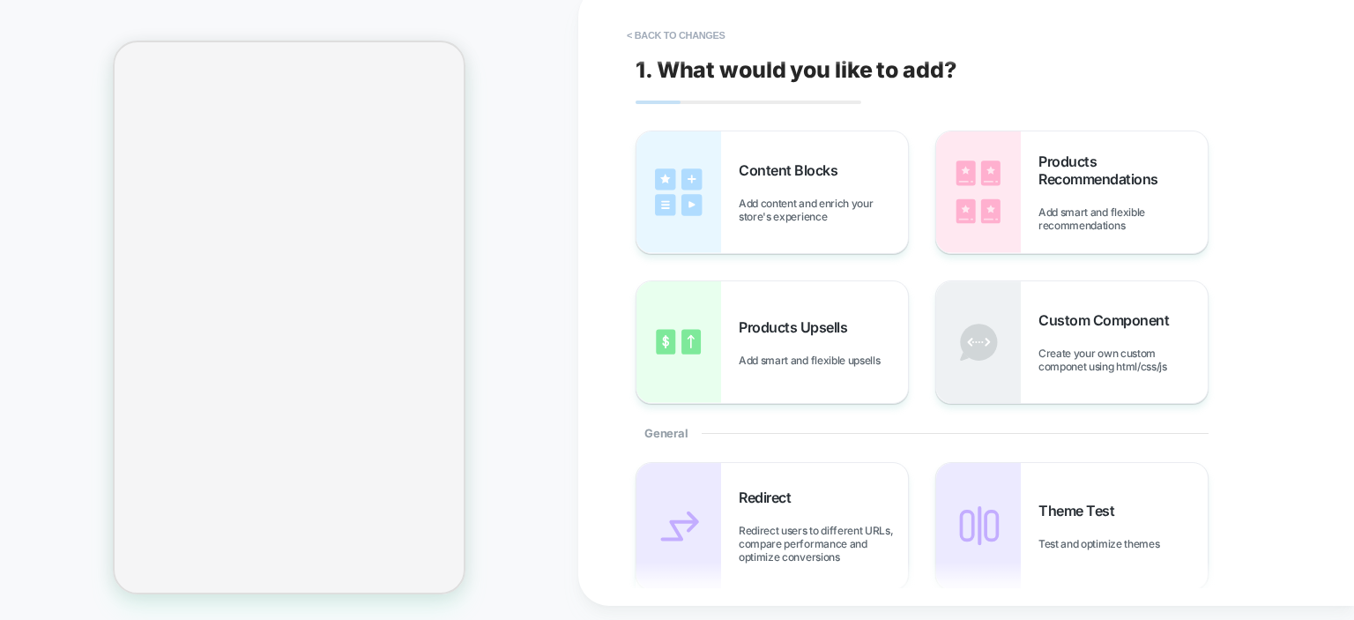
scroll to position [3041, 0]
click at [685, 37] on button "< Back to changes" at bounding box center [676, 35] width 116 height 28
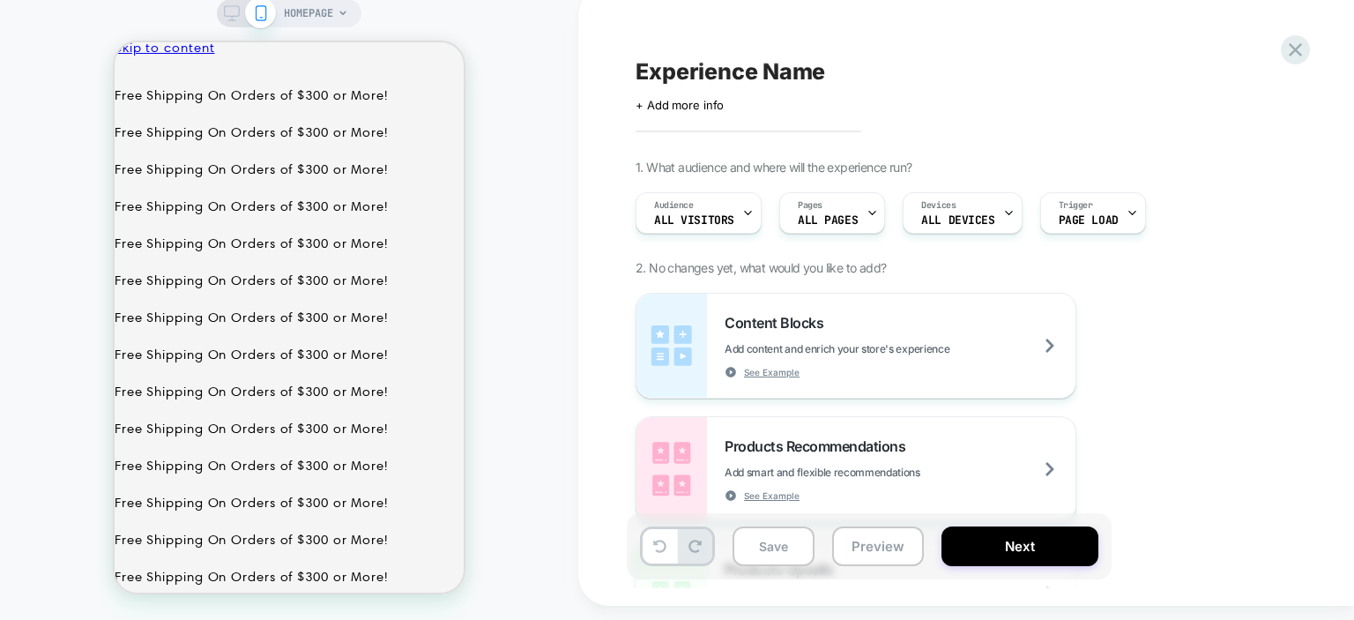
scroll to position [0, 0]
